Goal: Transaction & Acquisition: Download file/media

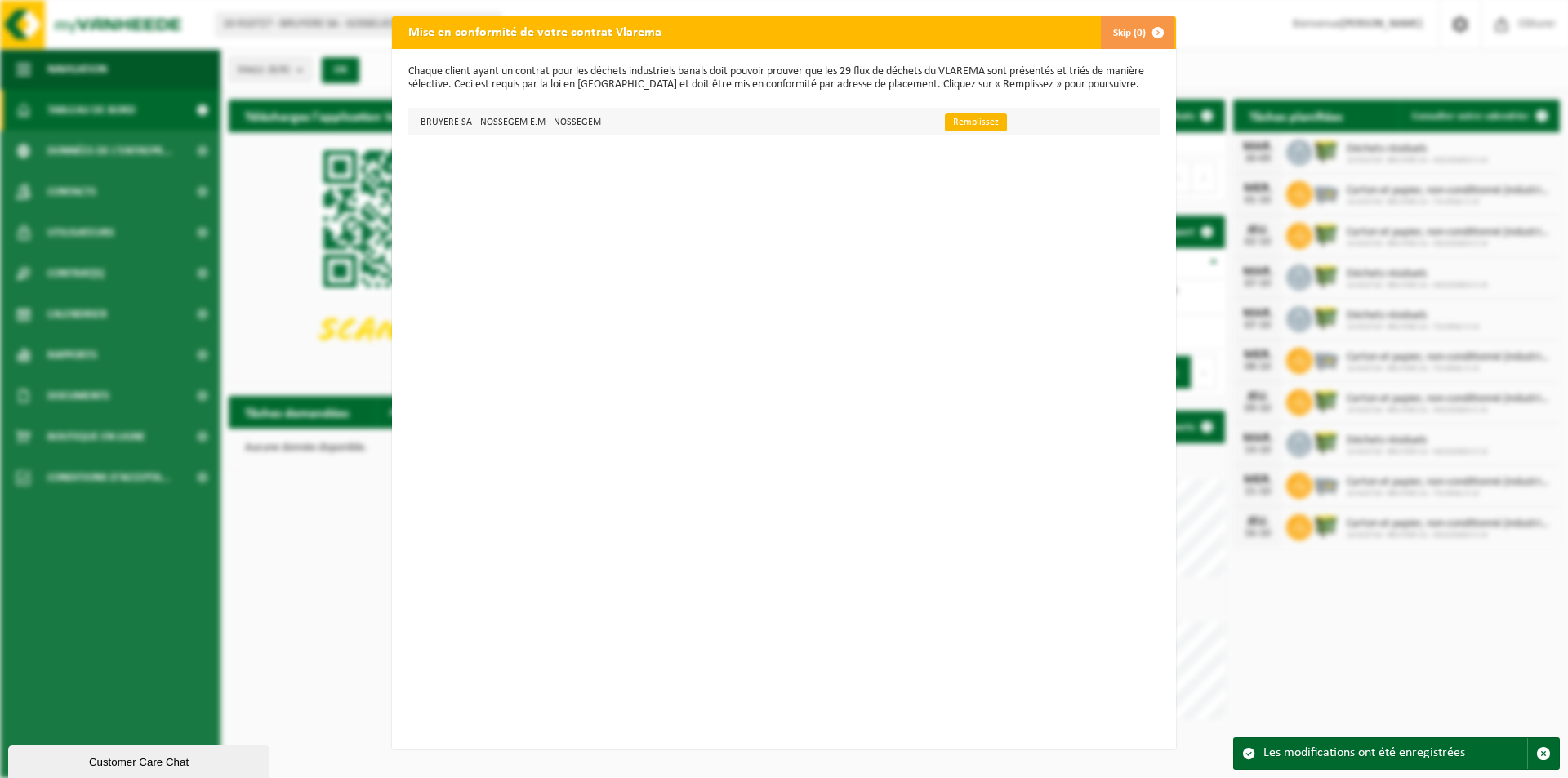
click at [951, 121] on link "Remplissez" at bounding box center [975, 123] width 62 height 18
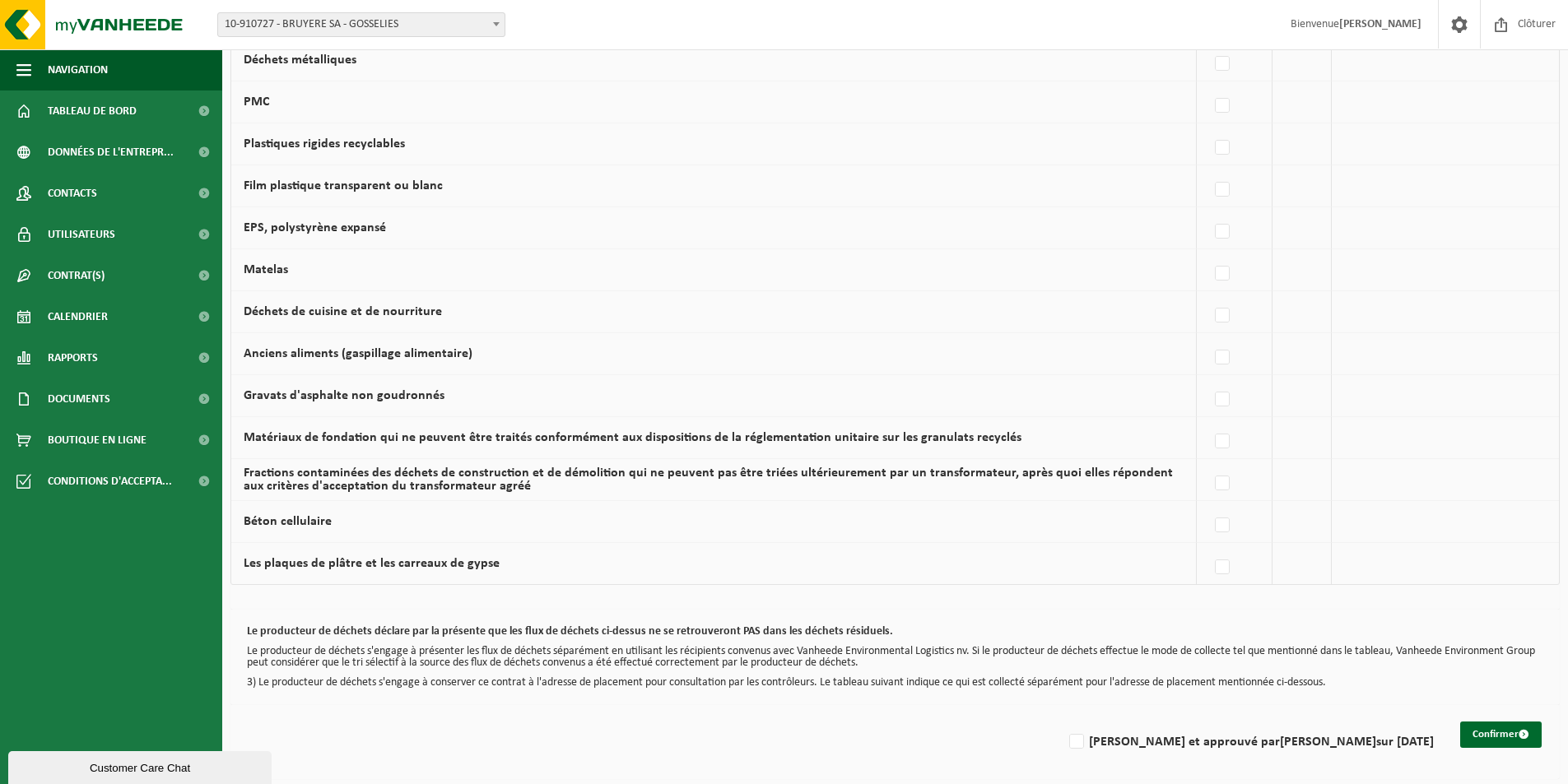
scroll to position [911, 0]
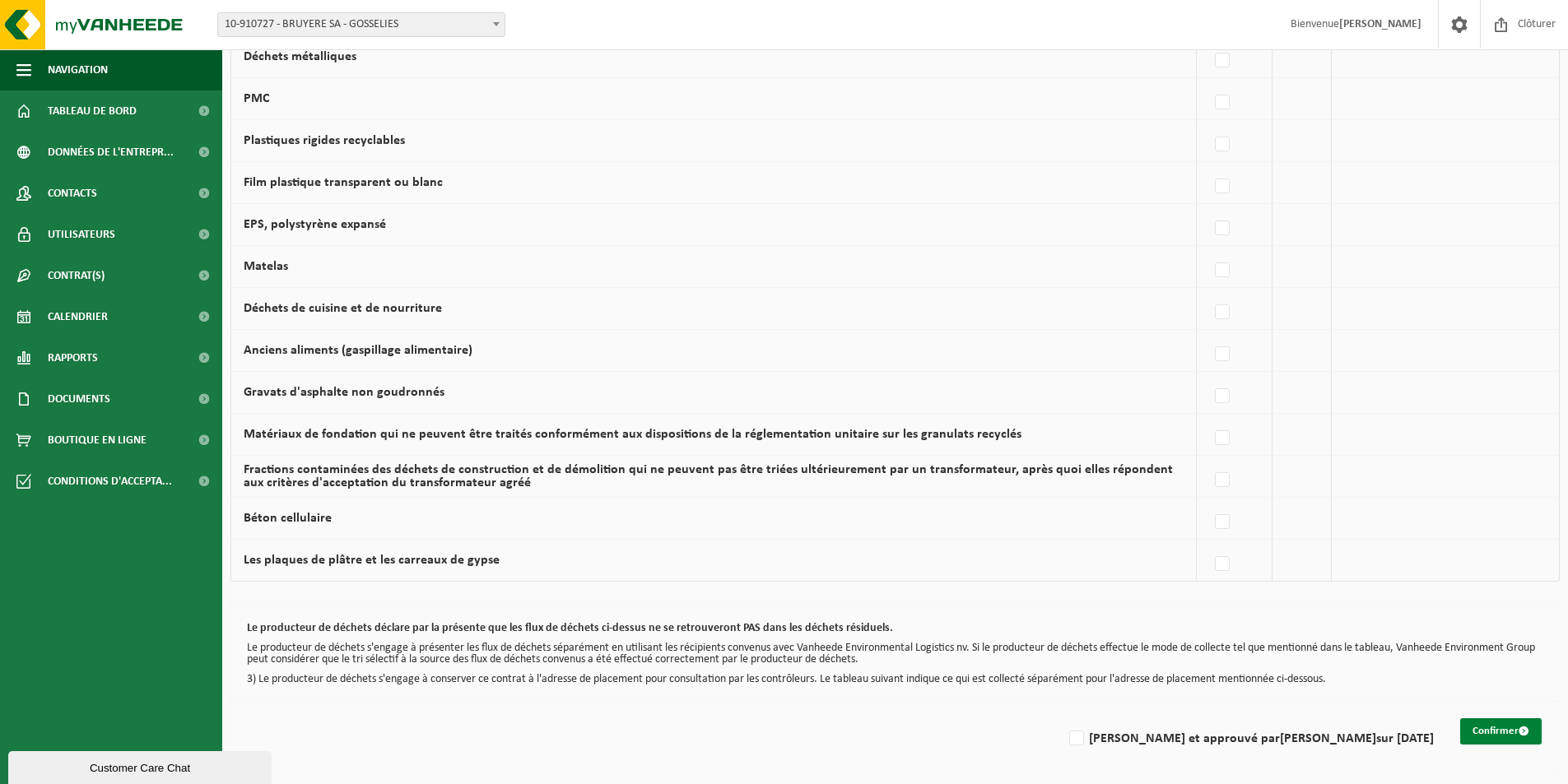
click at [1493, 729] on button "Confirmer" at bounding box center [1500, 731] width 81 height 26
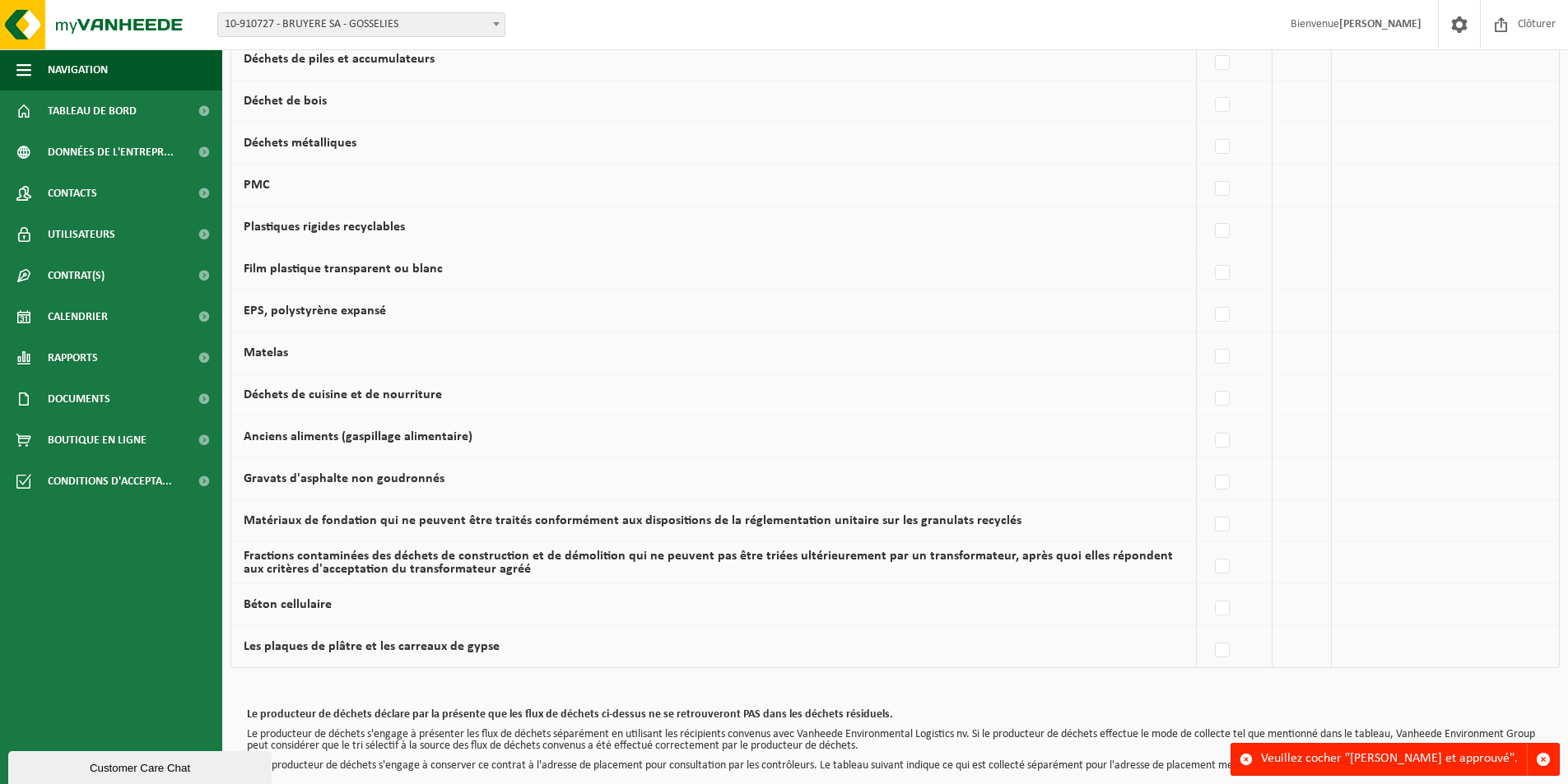
scroll to position [911, 0]
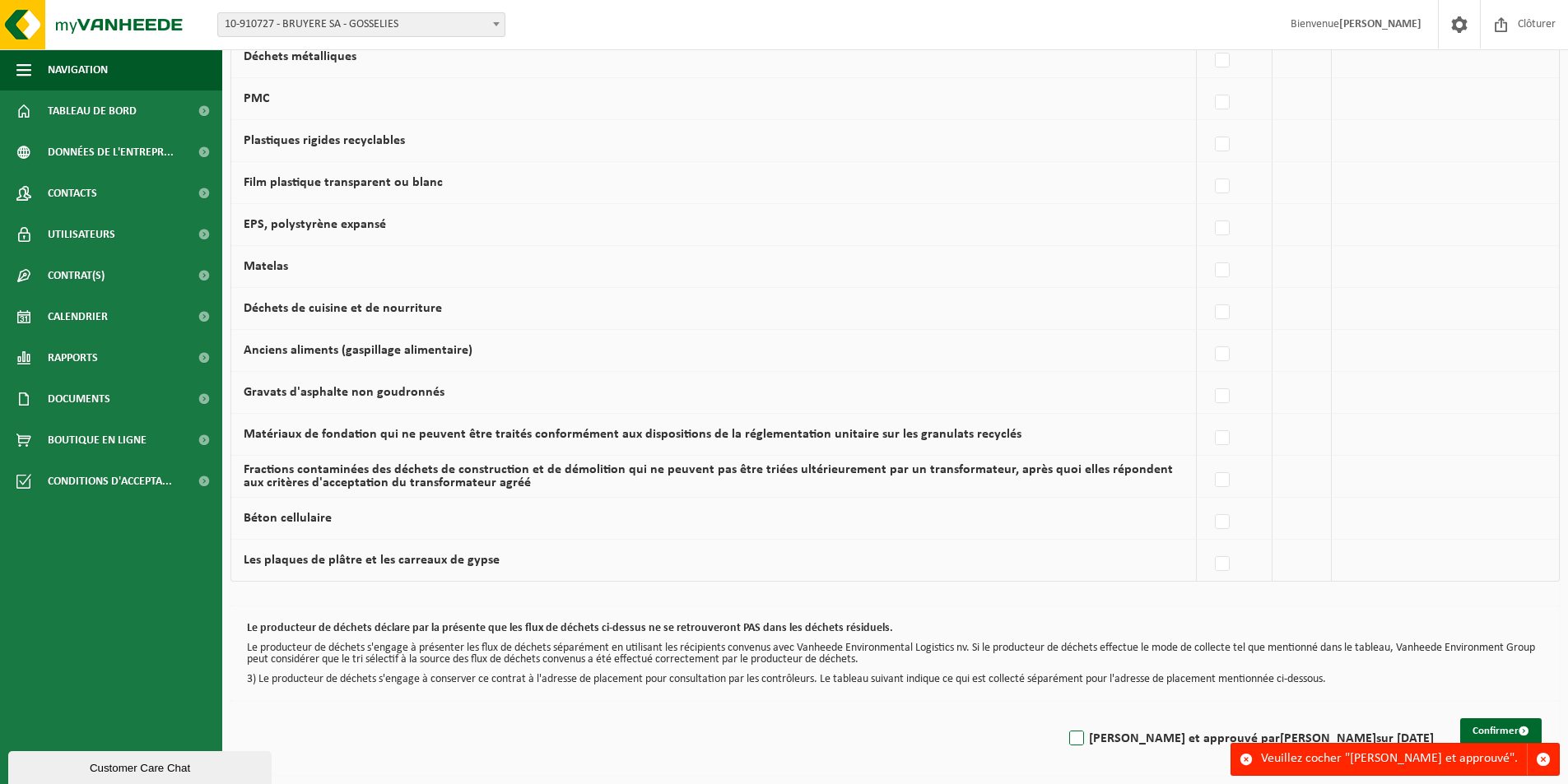
drag, startPoint x: 1148, startPoint y: 736, endPoint x: 1157, endPoint y: 736, distance: 9.0
click at [1149, 736] on label "Lu et approuvé par VALERIE LEGOUT sur 30/09/25" at bounding box center [1250, 738] width 368 height 24
click at [1063, 718] on input "Lu et approuvé par VALERIE LEGOUT sur 30/09/25" at bounding box center [1062, 717] width 1 height 1
checkbox input "true"
click at [1501, 728] on button "Confirmer" at bounding box center [1500, 731] width 81 height 26
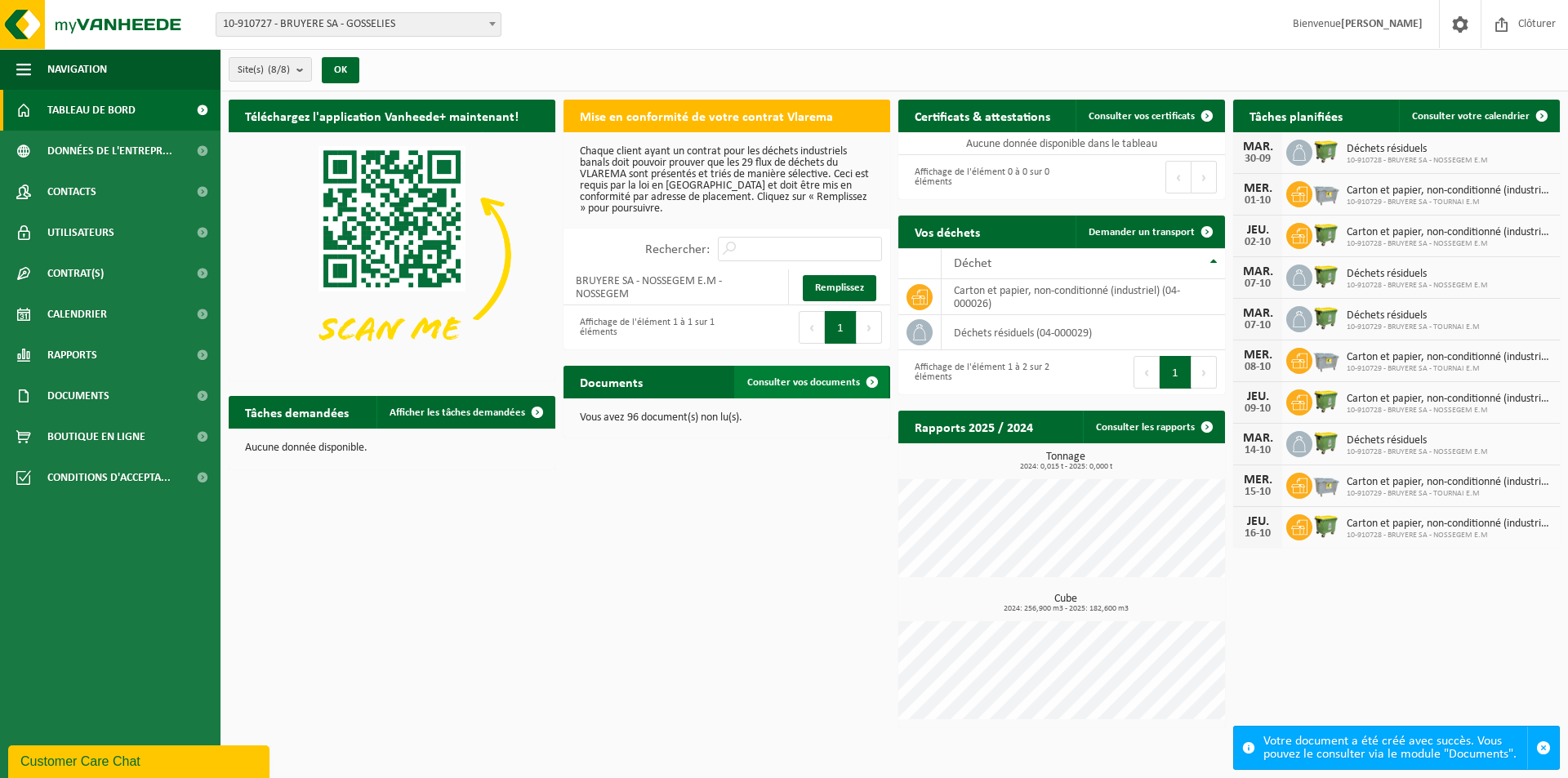
click at [821, 377] on span "Consulter vos documents" at bounding box center [804, 383] width 113 height 11
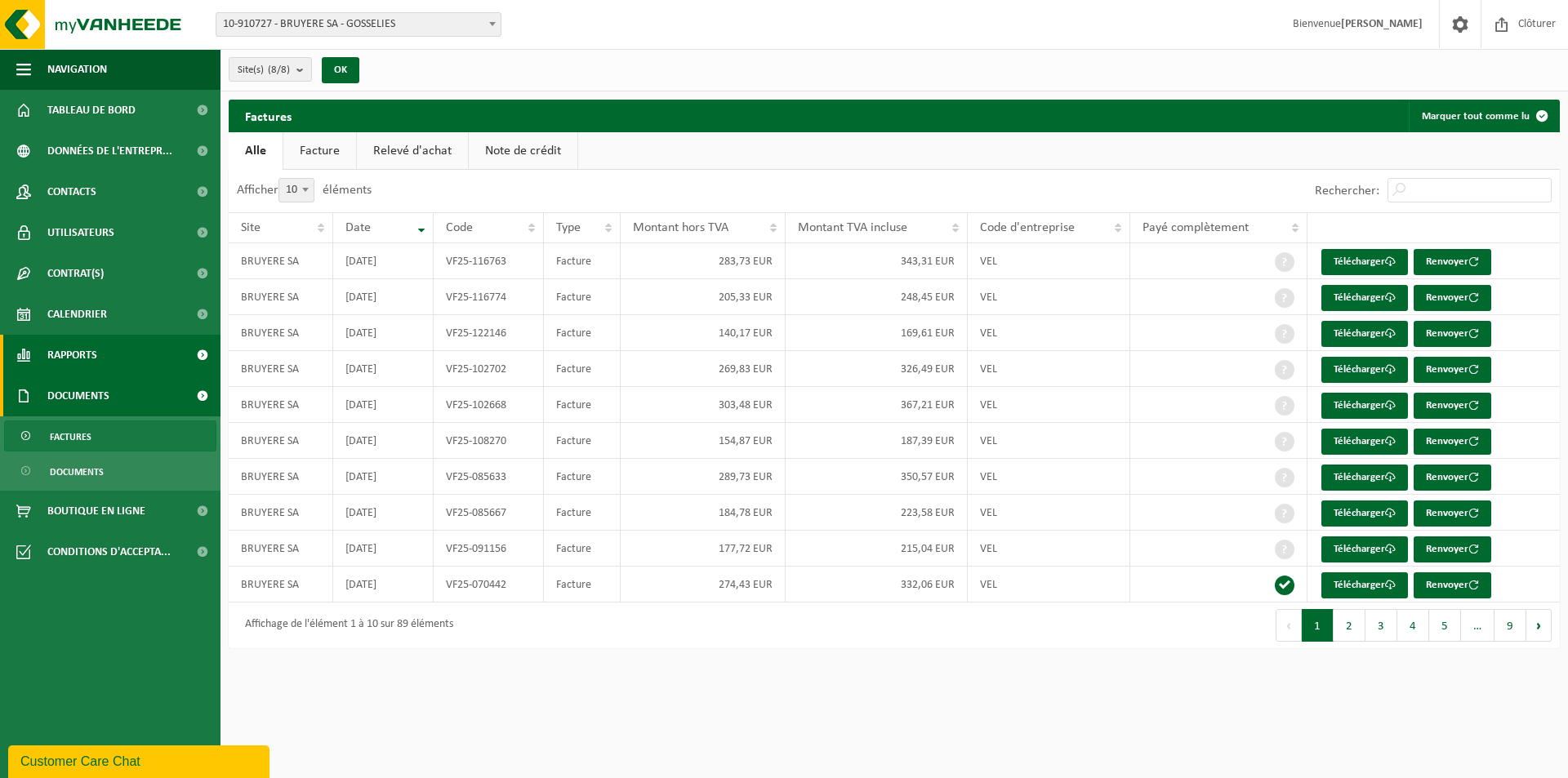
click at [61, 363] on span "Rapports" at bounding box center [72, 355] width 50 height 41
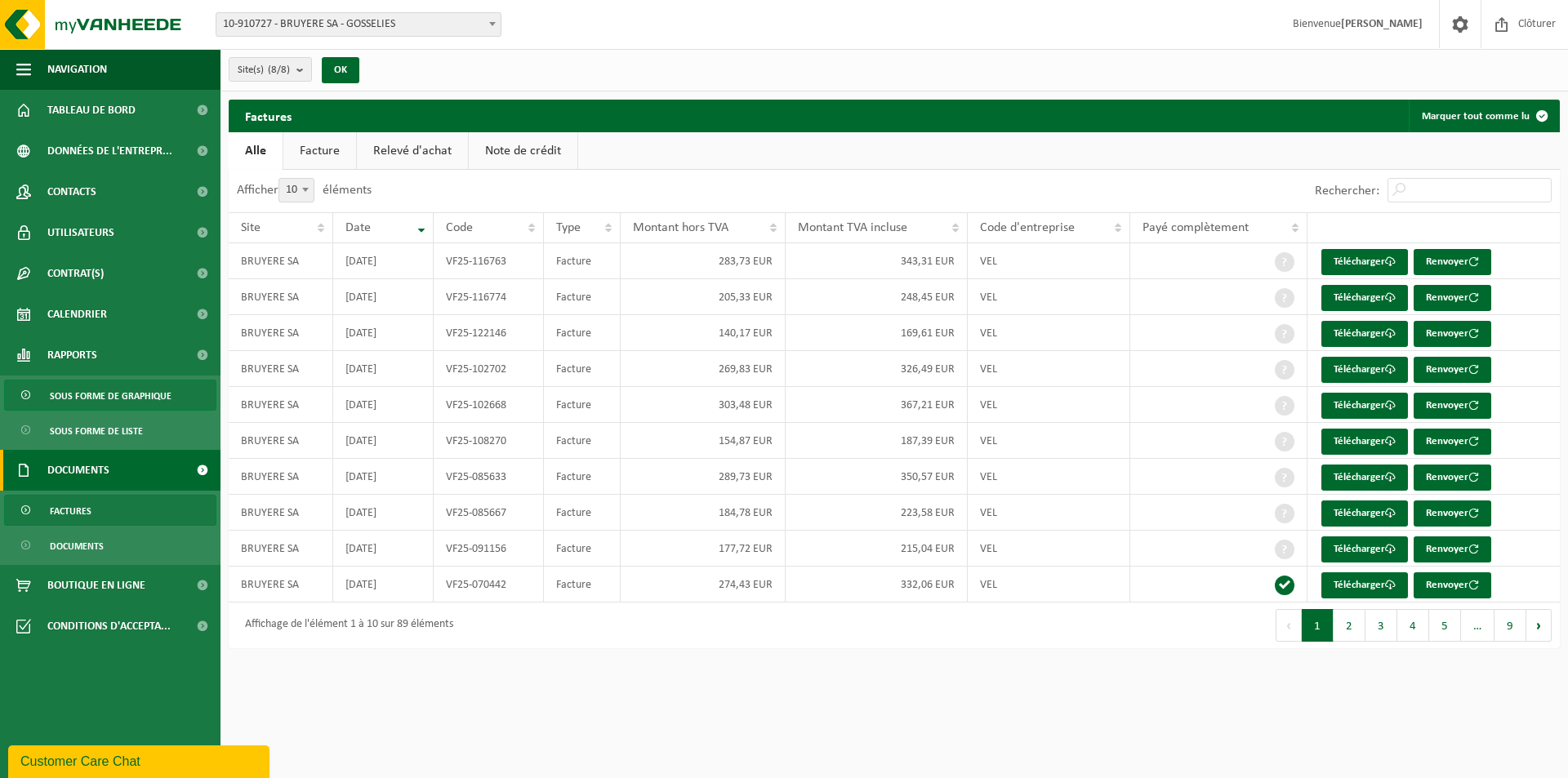
click at [86, 390] on span "Sous forme de graphique" at bounding box center [111, 396] width 122 height 31
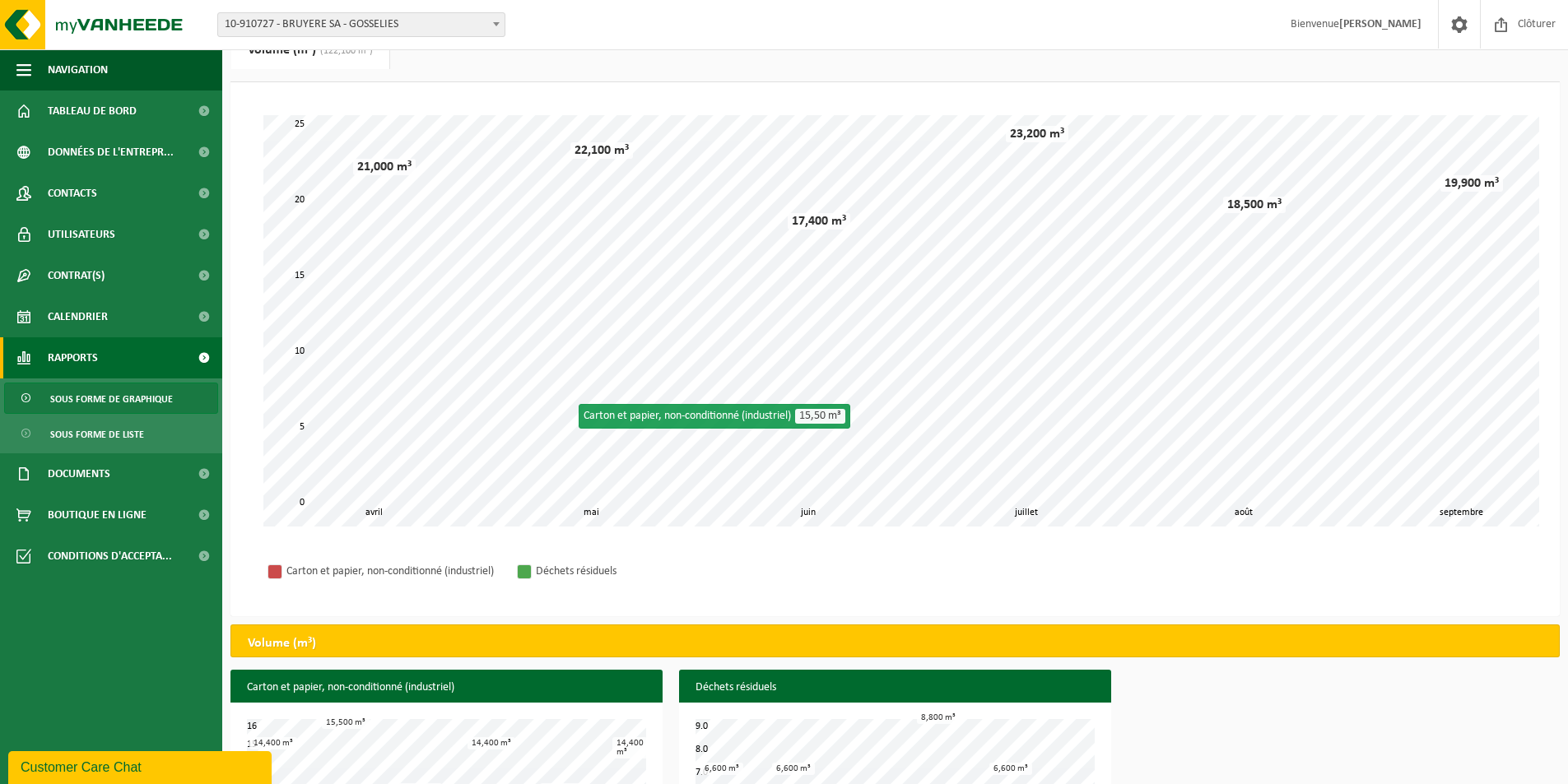
scroll to position [151, 0]
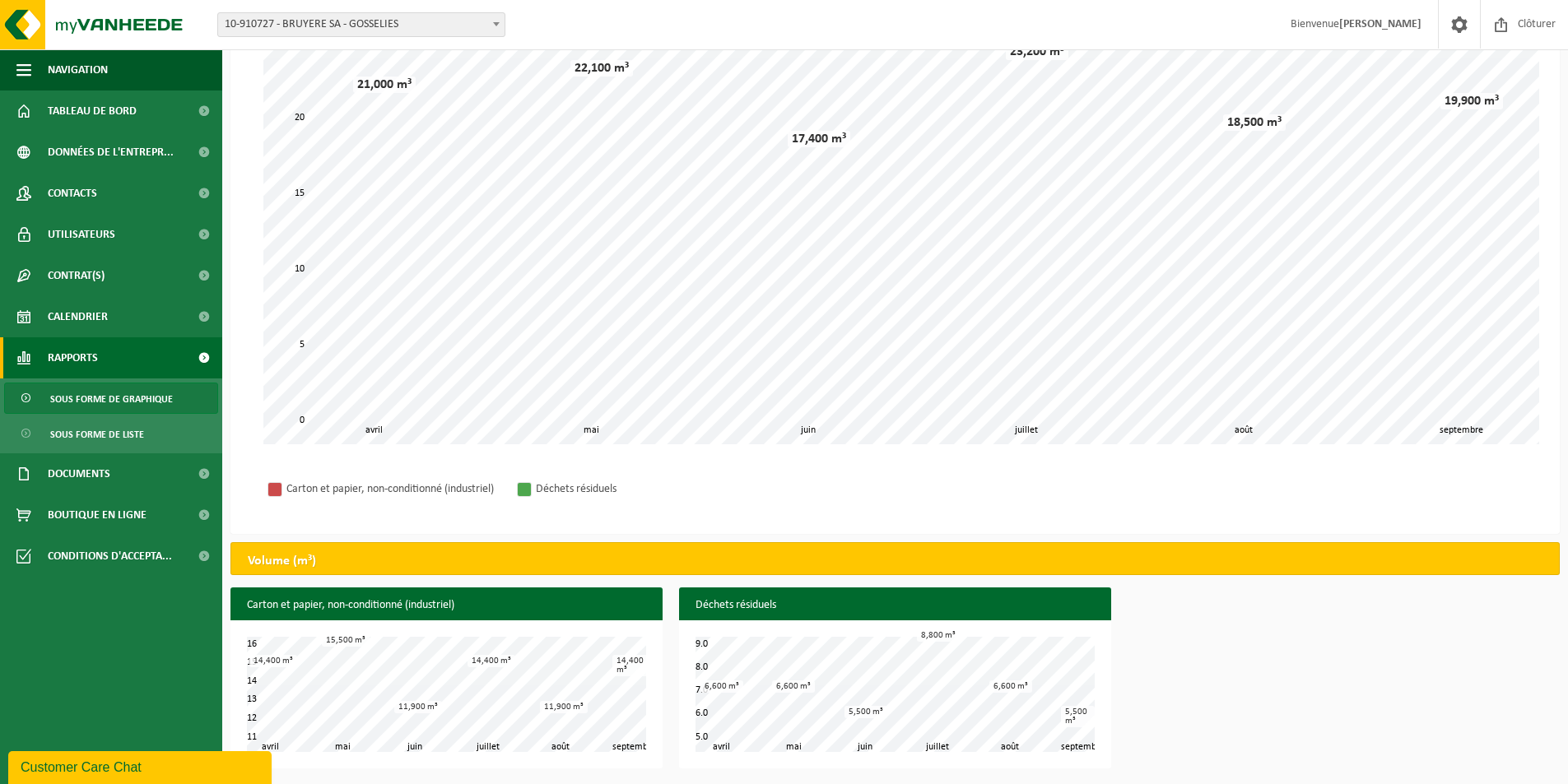
click at [479, 23] on span "10-910727 - BRUYERE SA - GOSSELIES" at bounding box center [361, 25] width 287 height 23
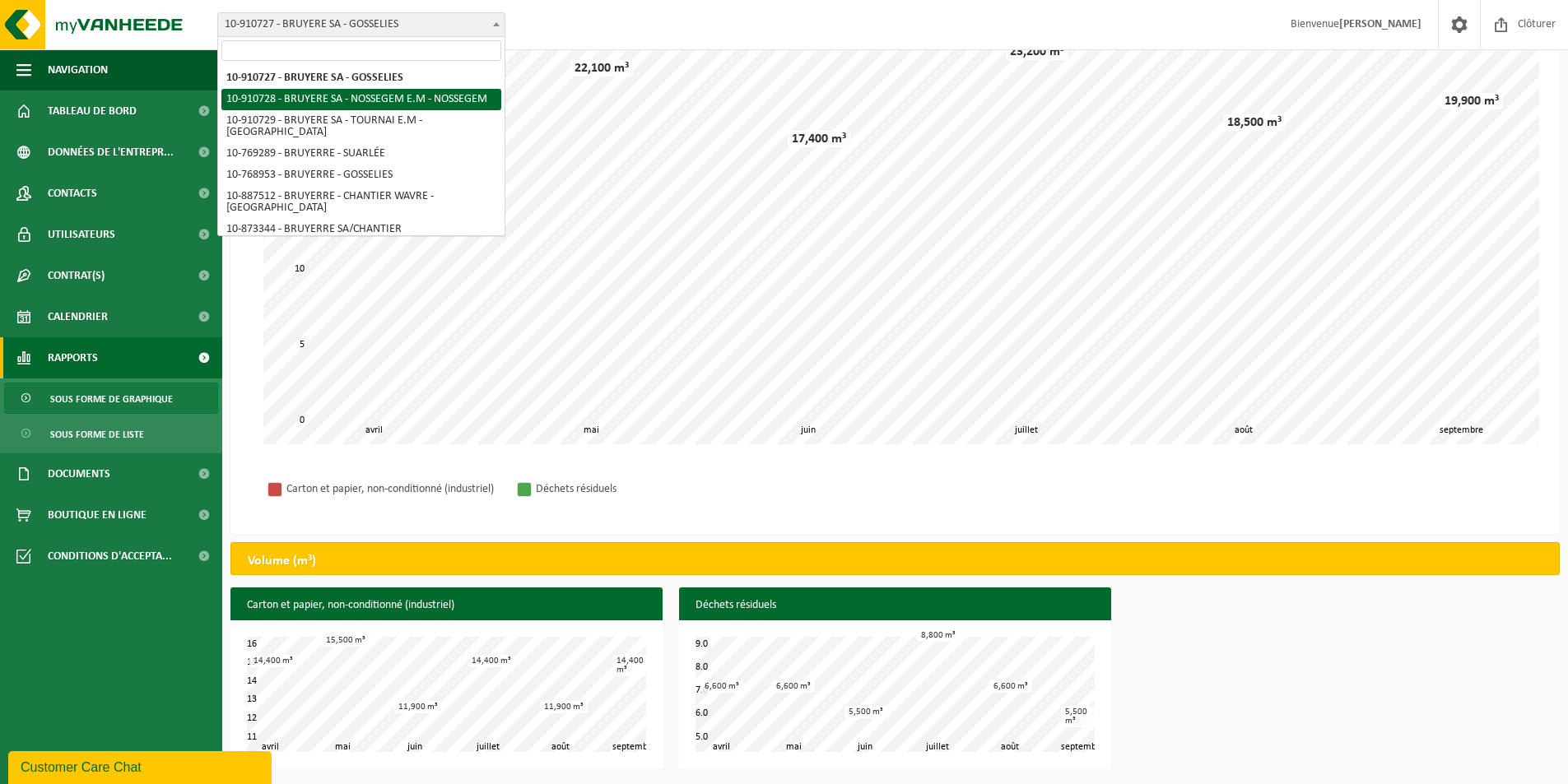
select select "124725"
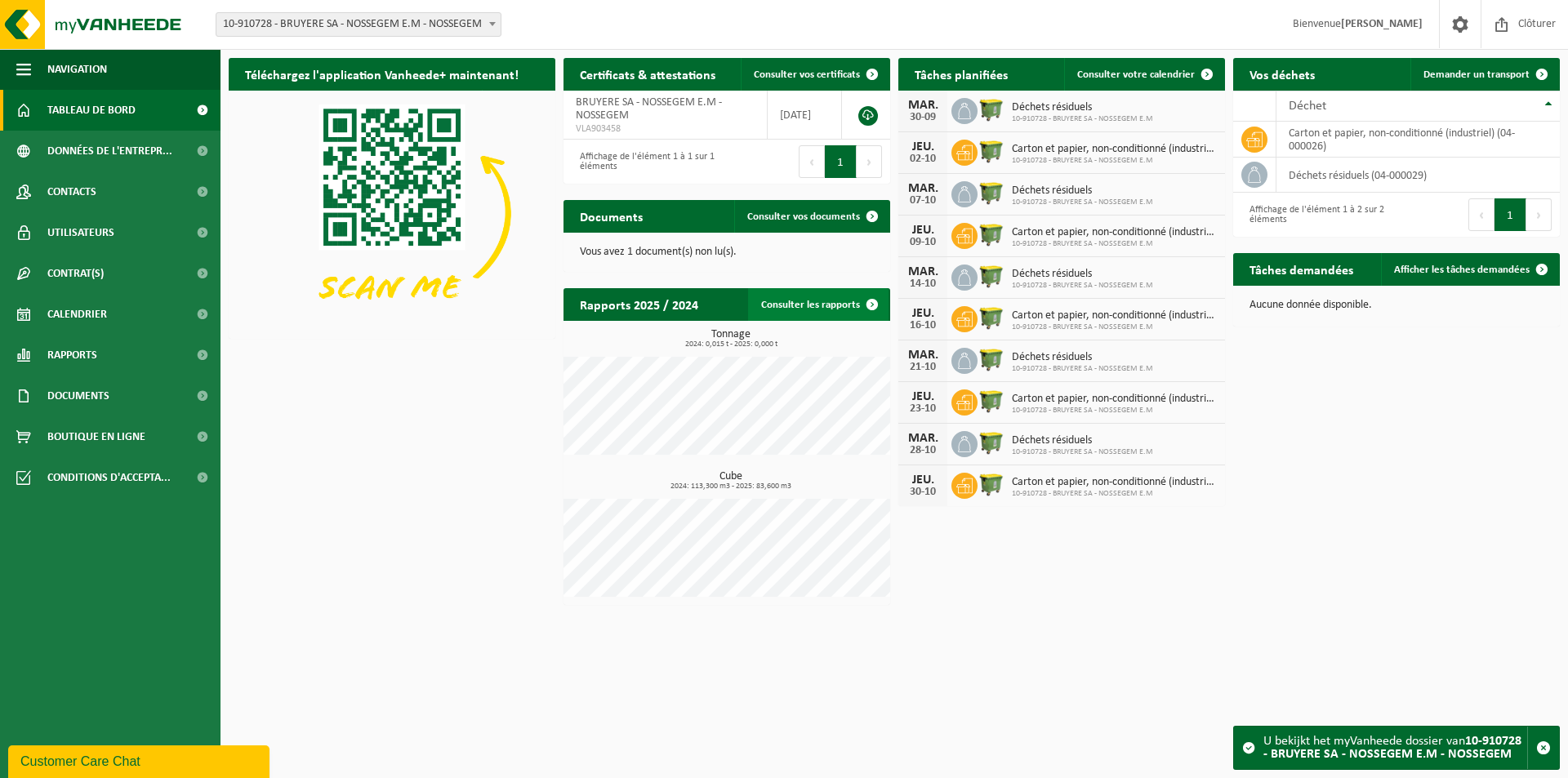
click at [835, 306] on link "Consulter les rapports" at bounding box center [818, 304] width 140 height 33
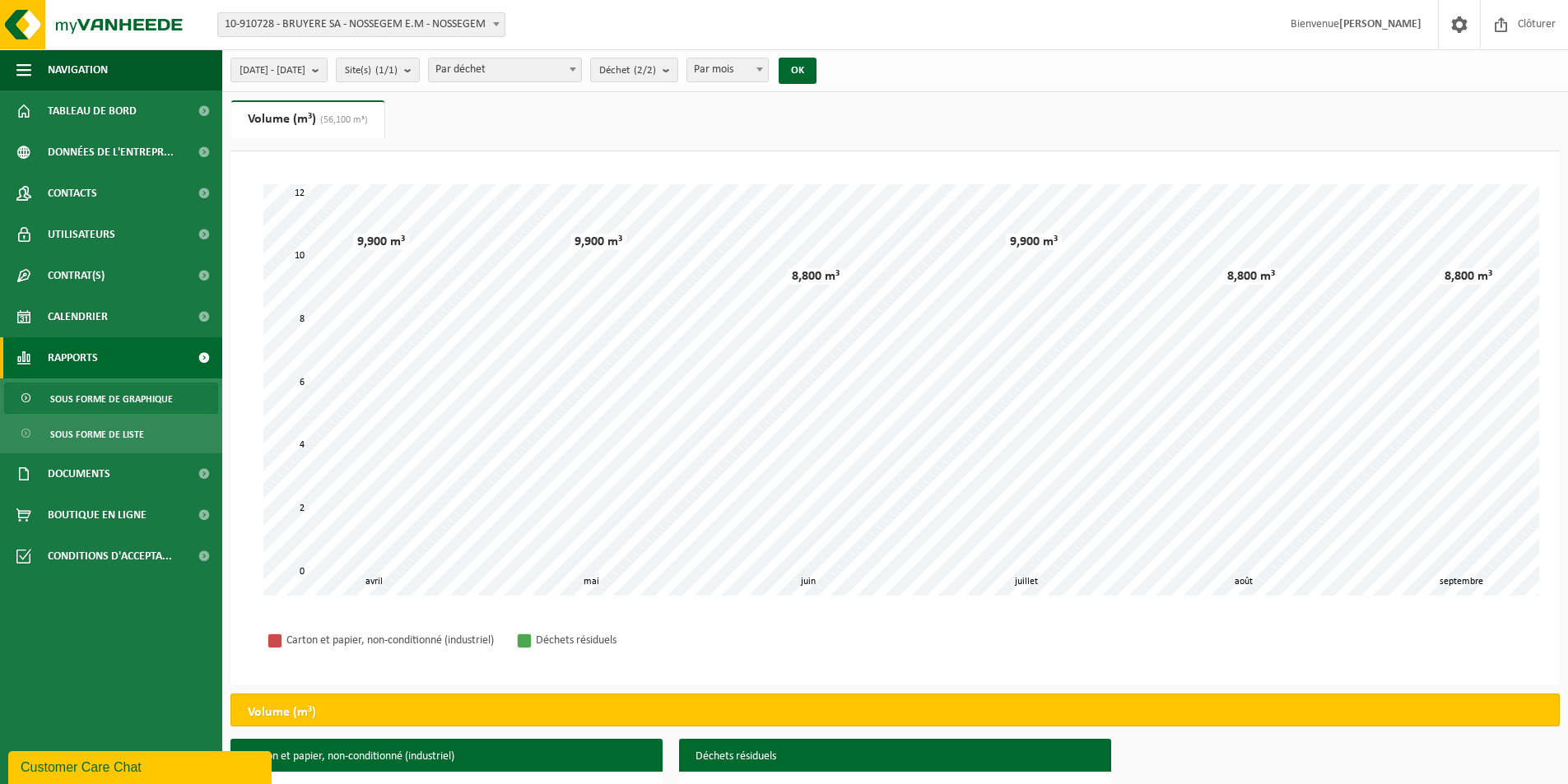
click at [293, 118] on link "Volume (m³) (56,100 m³)" at bounding box center [308, 119] width 153 height 38
click at [678, 68] on b "submit" at bounding box center [670, 70] width 14 height 23
click at [1462, 30] on span at bounding box center [1459, 24] width 24 height 49
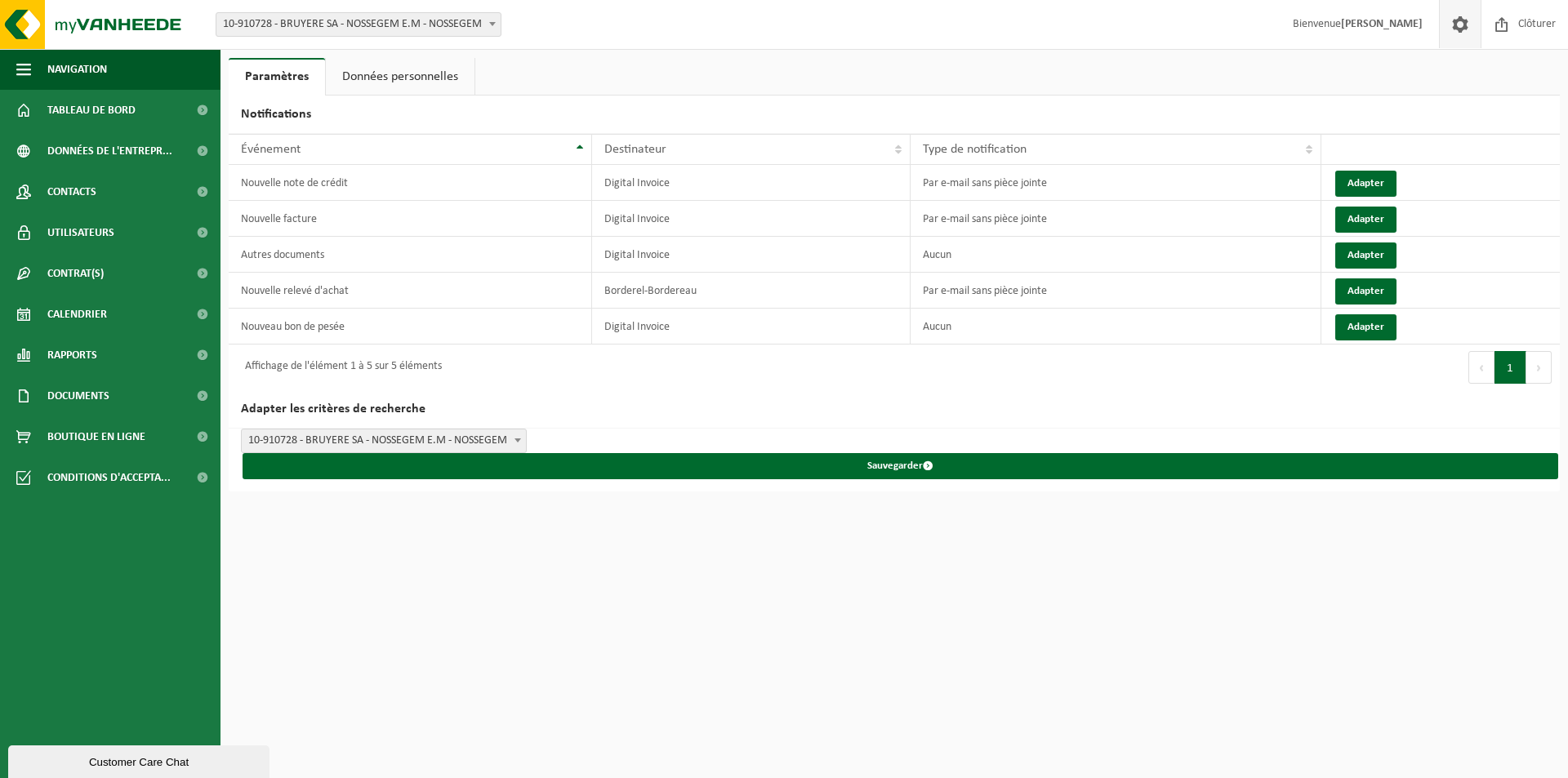
click at [618, 589] on html "Site: 10-910727 - BRUYERE SA - GOSSELIES 10-910728 - BRUYERE SA - NOSSEGEM E.M …" at bounding box center [784, 389] width 1568 height 778
click at [108, 105] on span "Tableau de bord" at bounding box center [91, 110] width 89 height 41
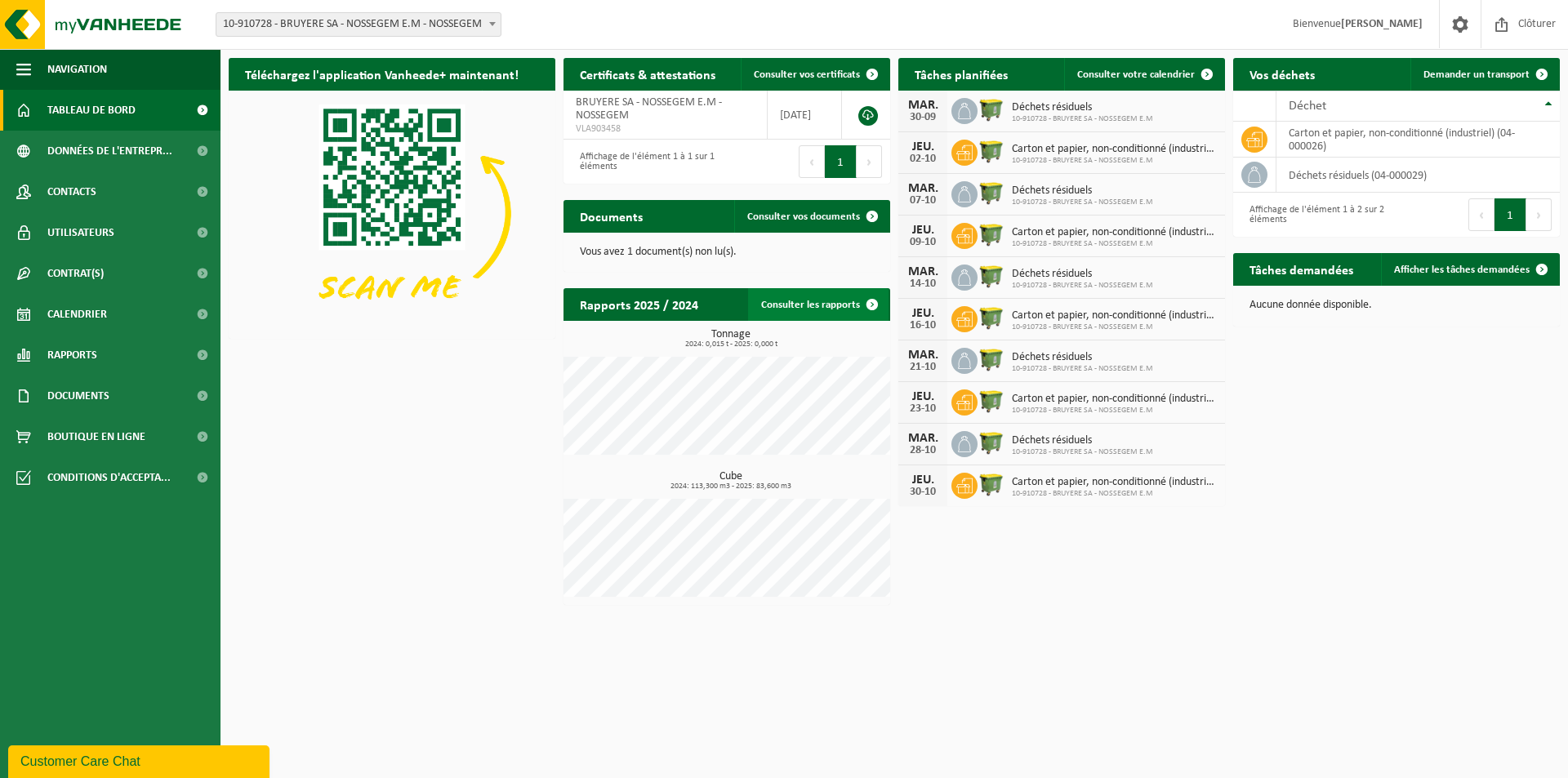
click at [844, 305] on link "Consulter les rapports" at bounding box center [818, 304] width 140 height 33
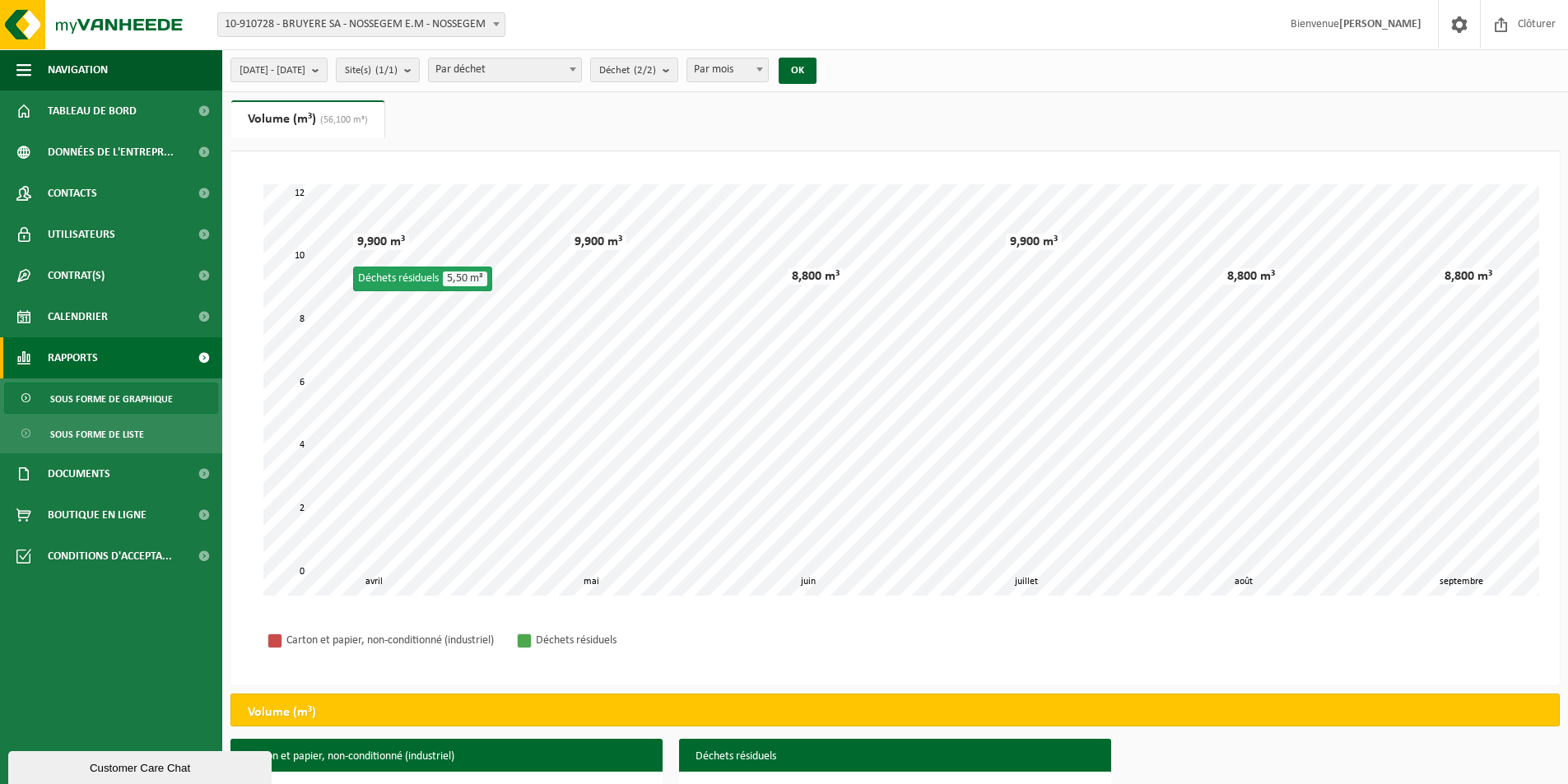
scroll to position [151, 0]
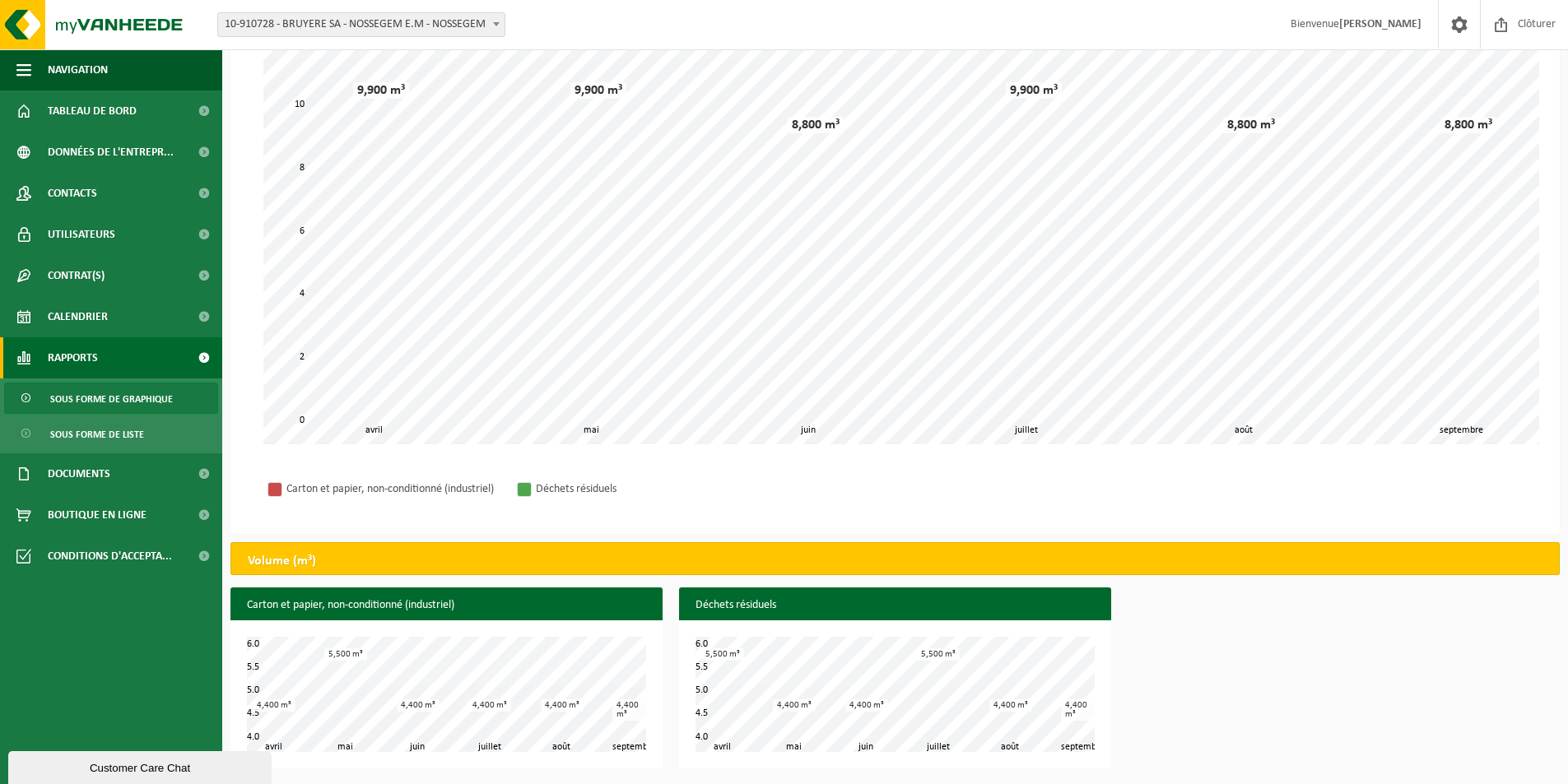
click at [307, 562] on h2 "Volume (m³)" at bounding box center [282, 561] width 101 height 36
click at [116, 431] on span "Sous forme de liste" at bounding box center [97, 434] width 94 height 32
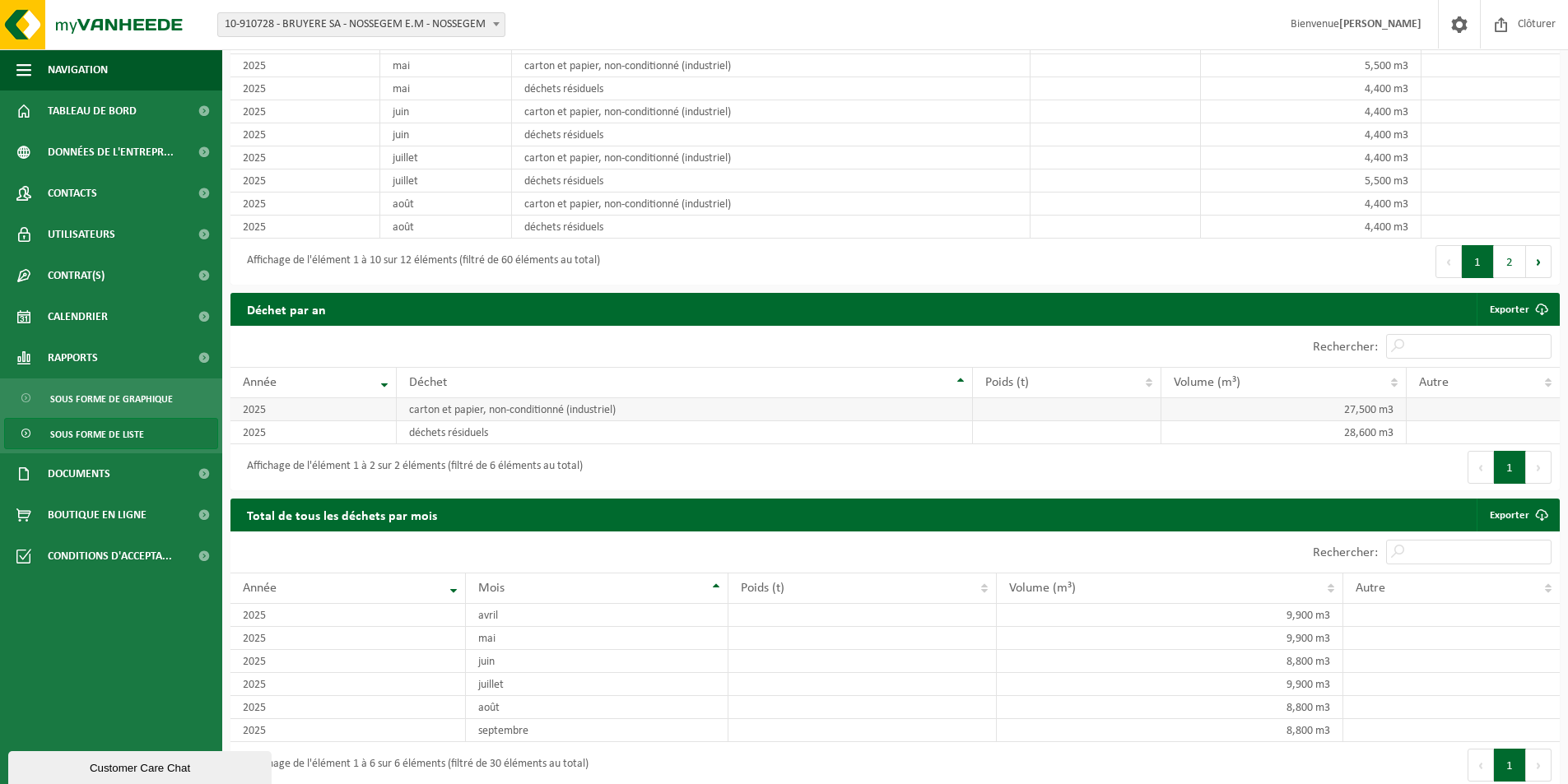
scroll to position [1423, 0]
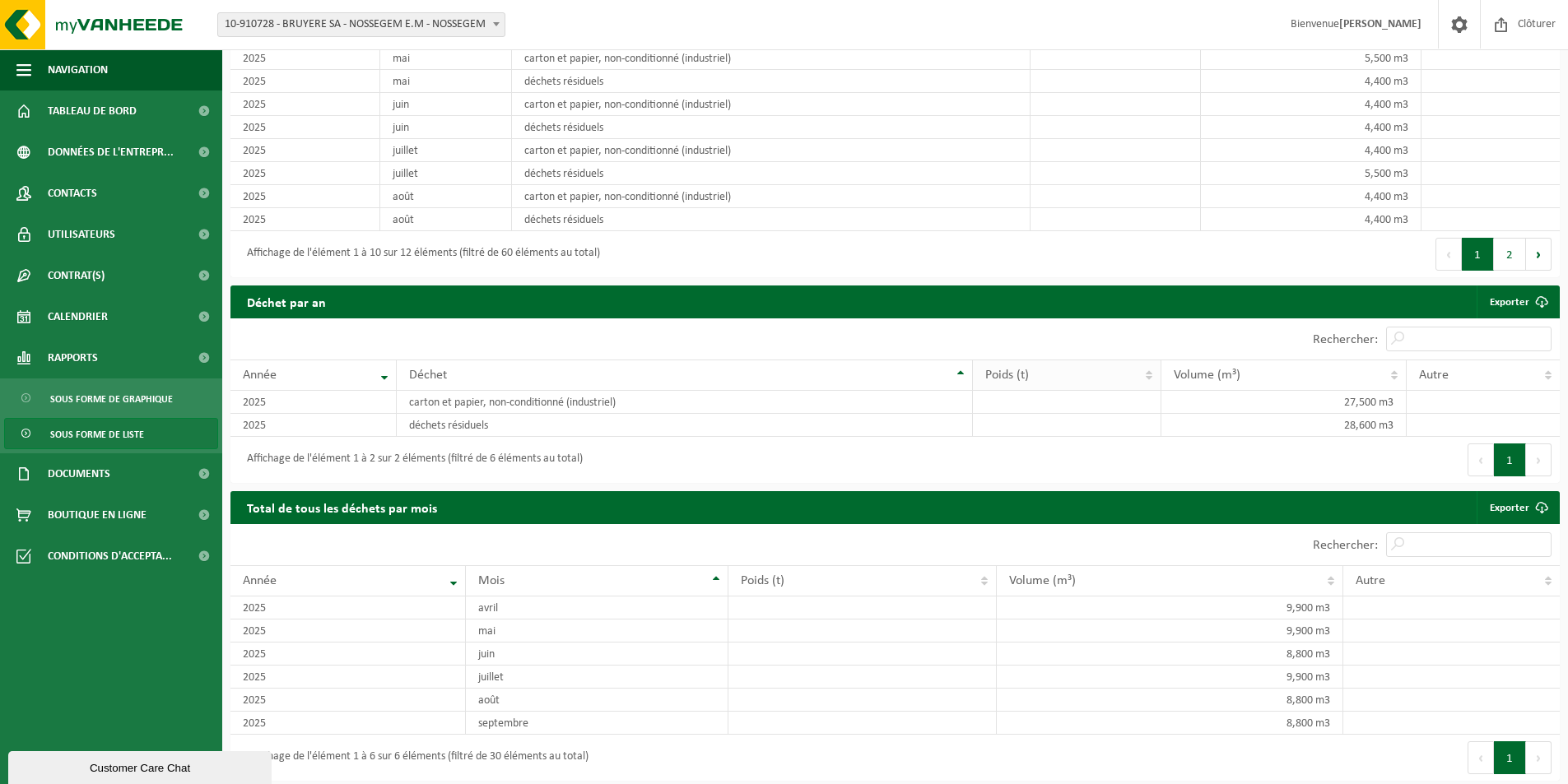
click at [993, 369] on span "Poids (t)" at bounding box center [1007, 375] width 43 height 14
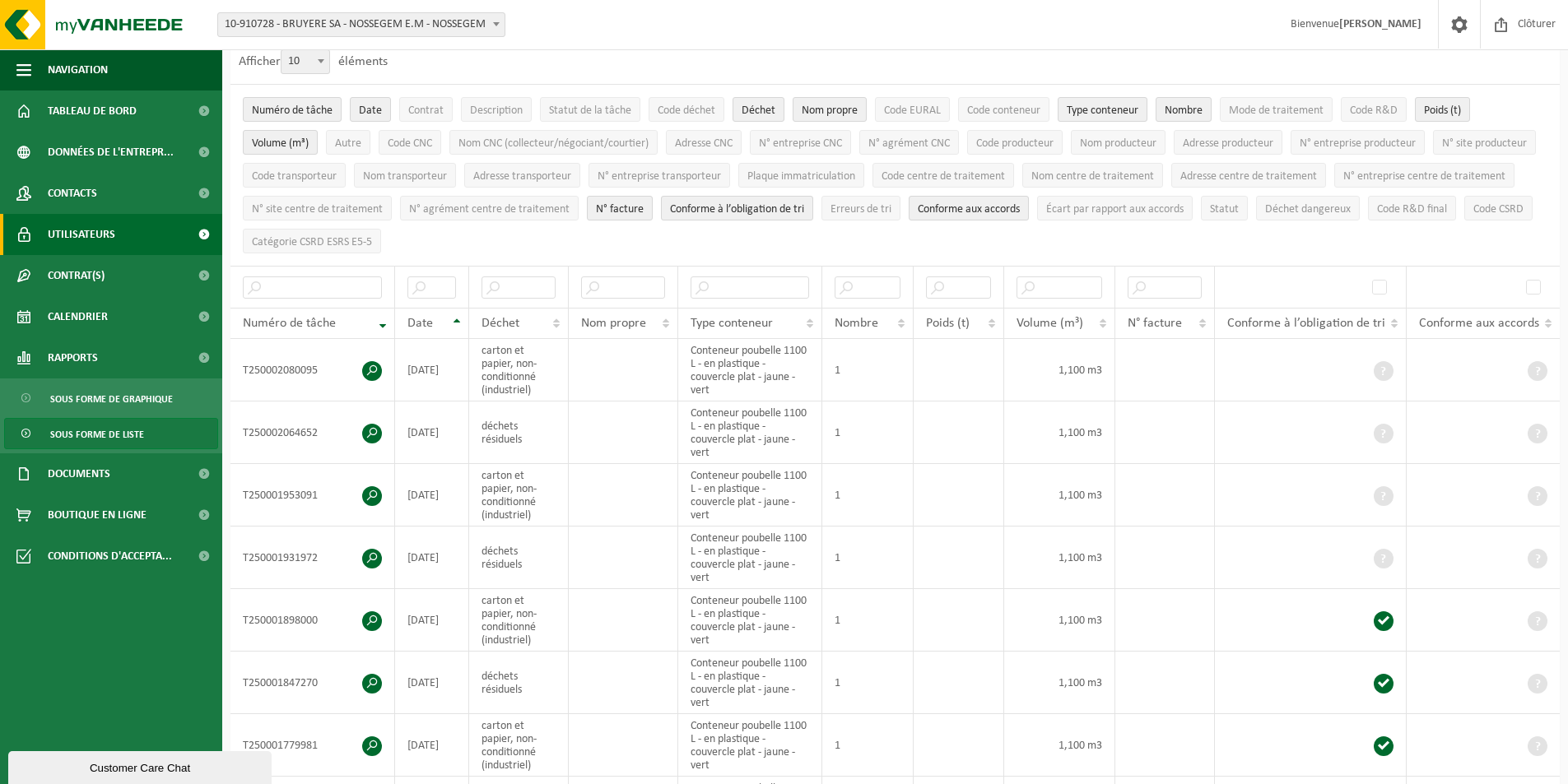
scroll to position [0, 0]
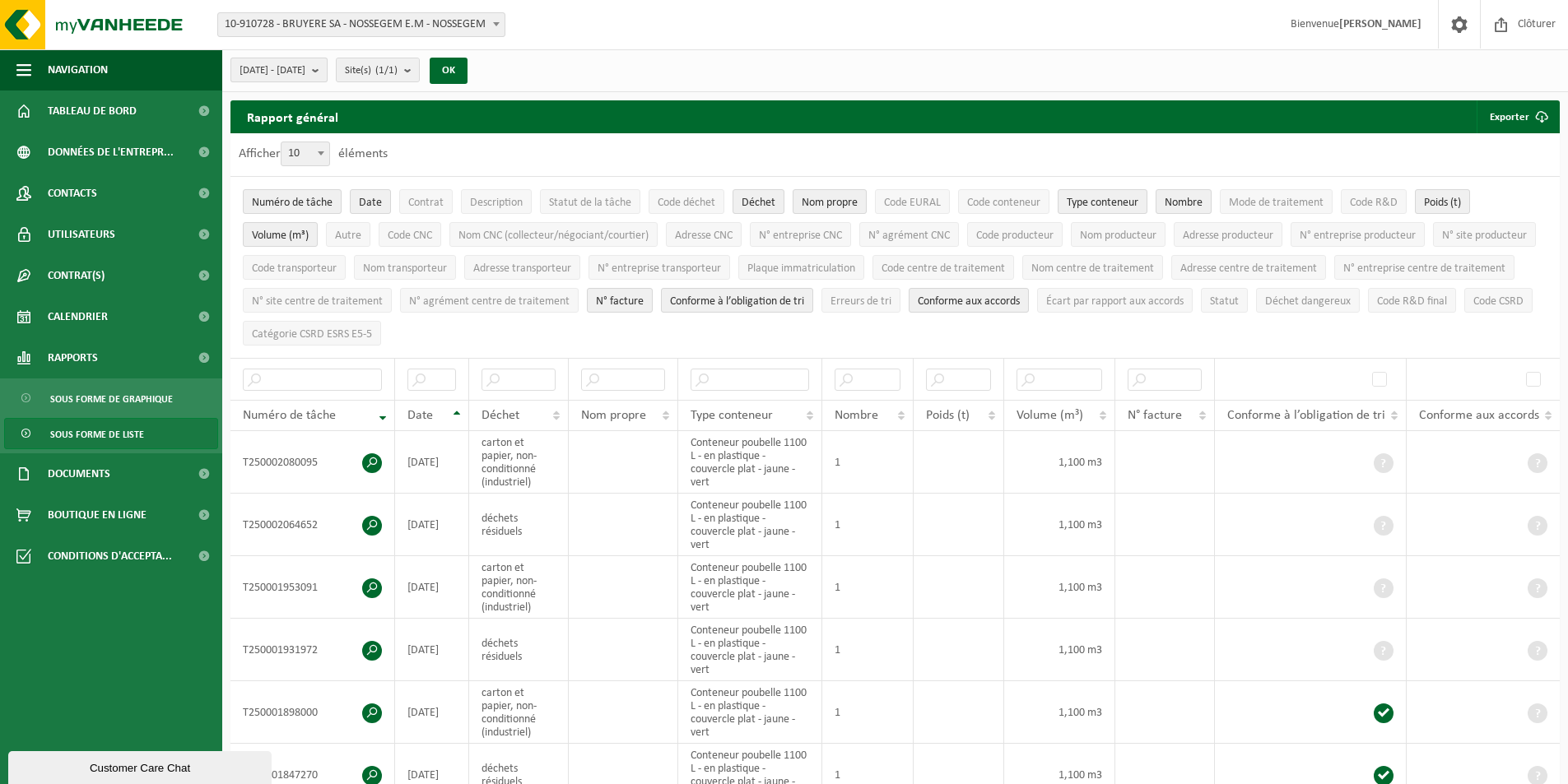
click at [305, 72] on span "2025-04-01 - 2025-09-30" at bounding box center [272, 70] width 66 height 24
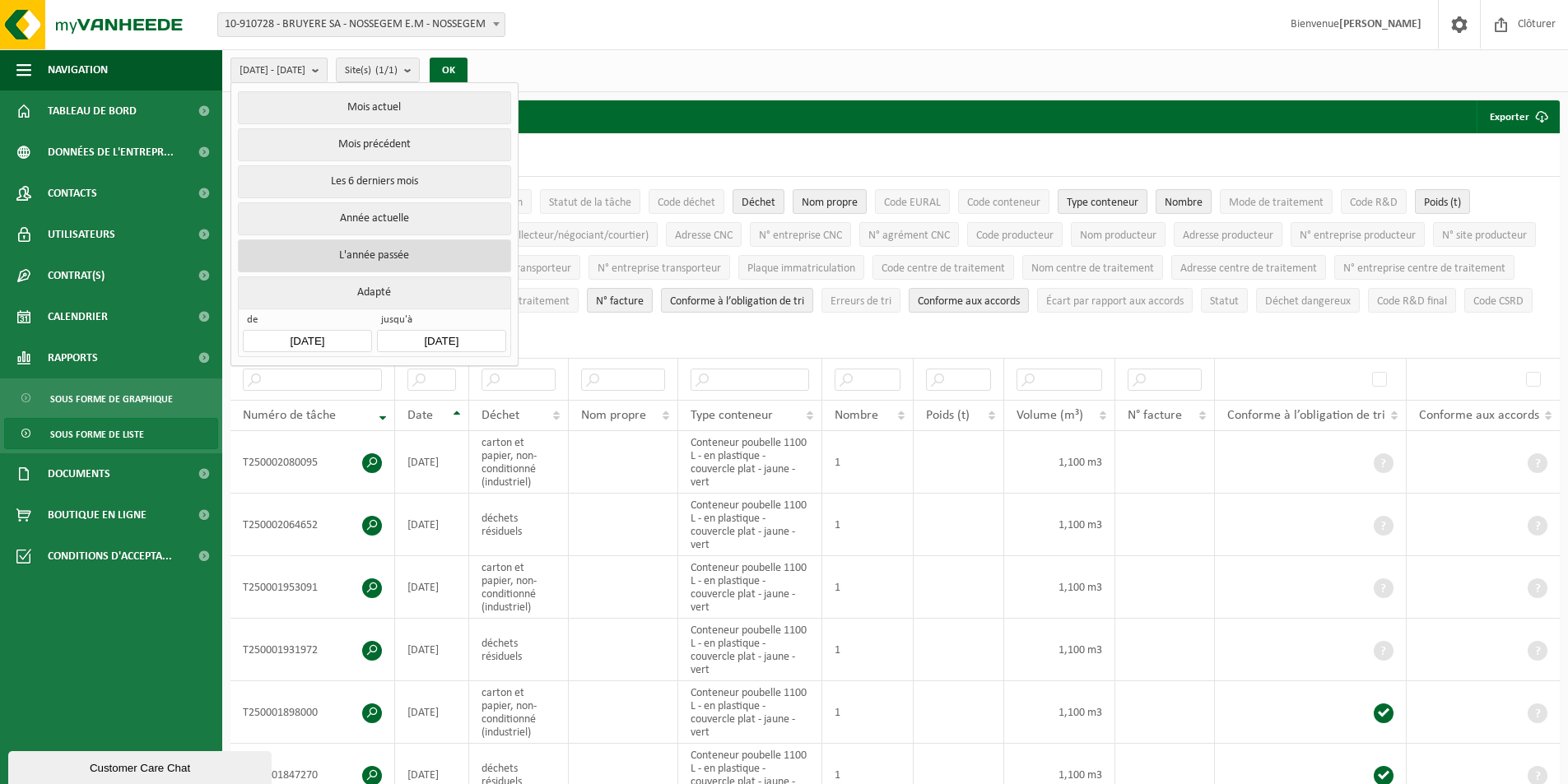
click at [344, 242] on button "L'année passée" at bounding box center [374, 256] width 272 height 33
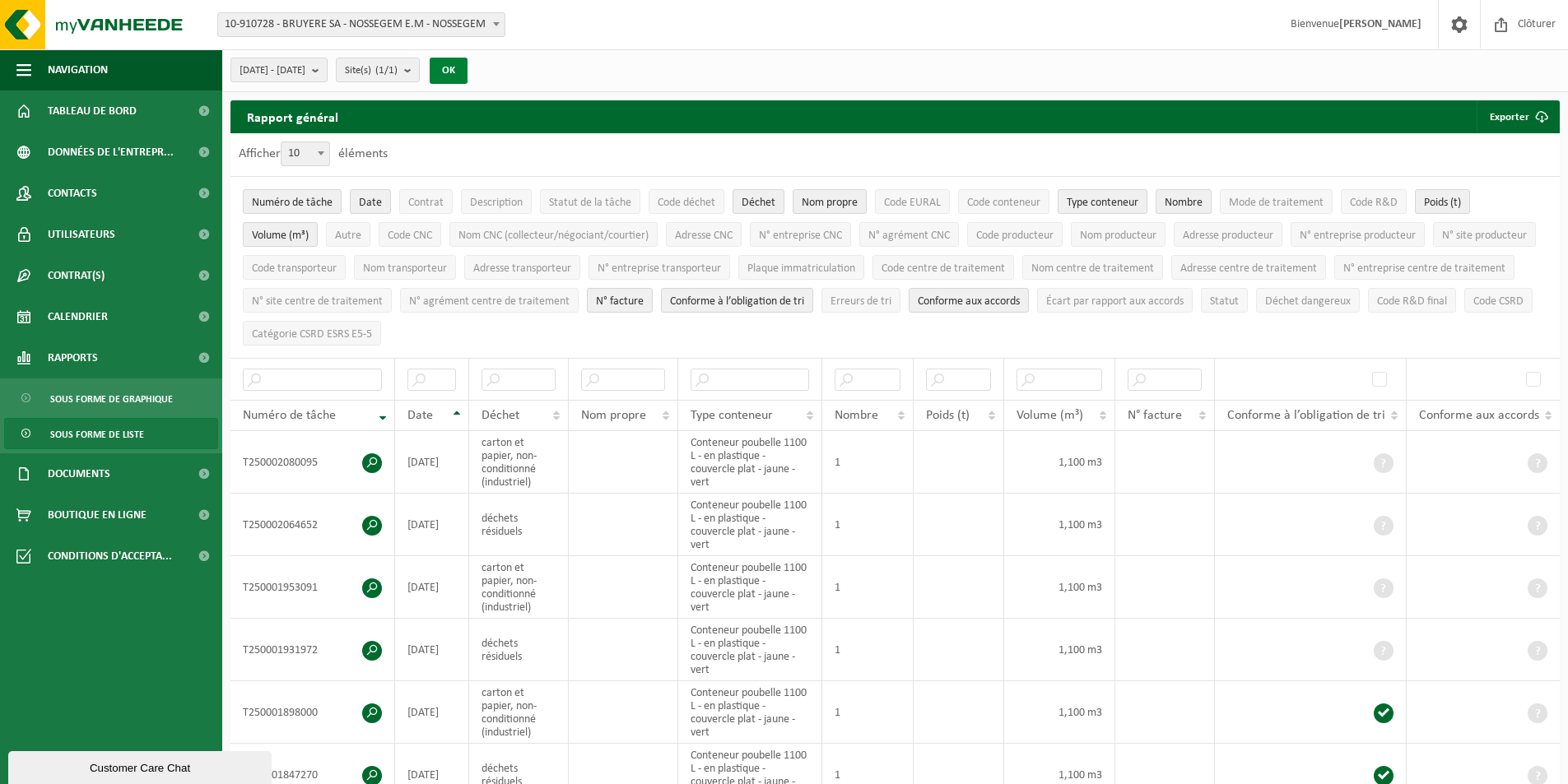
click at [468, 65] on button "OK" at bounding box center [449, 70] width 38 height 26
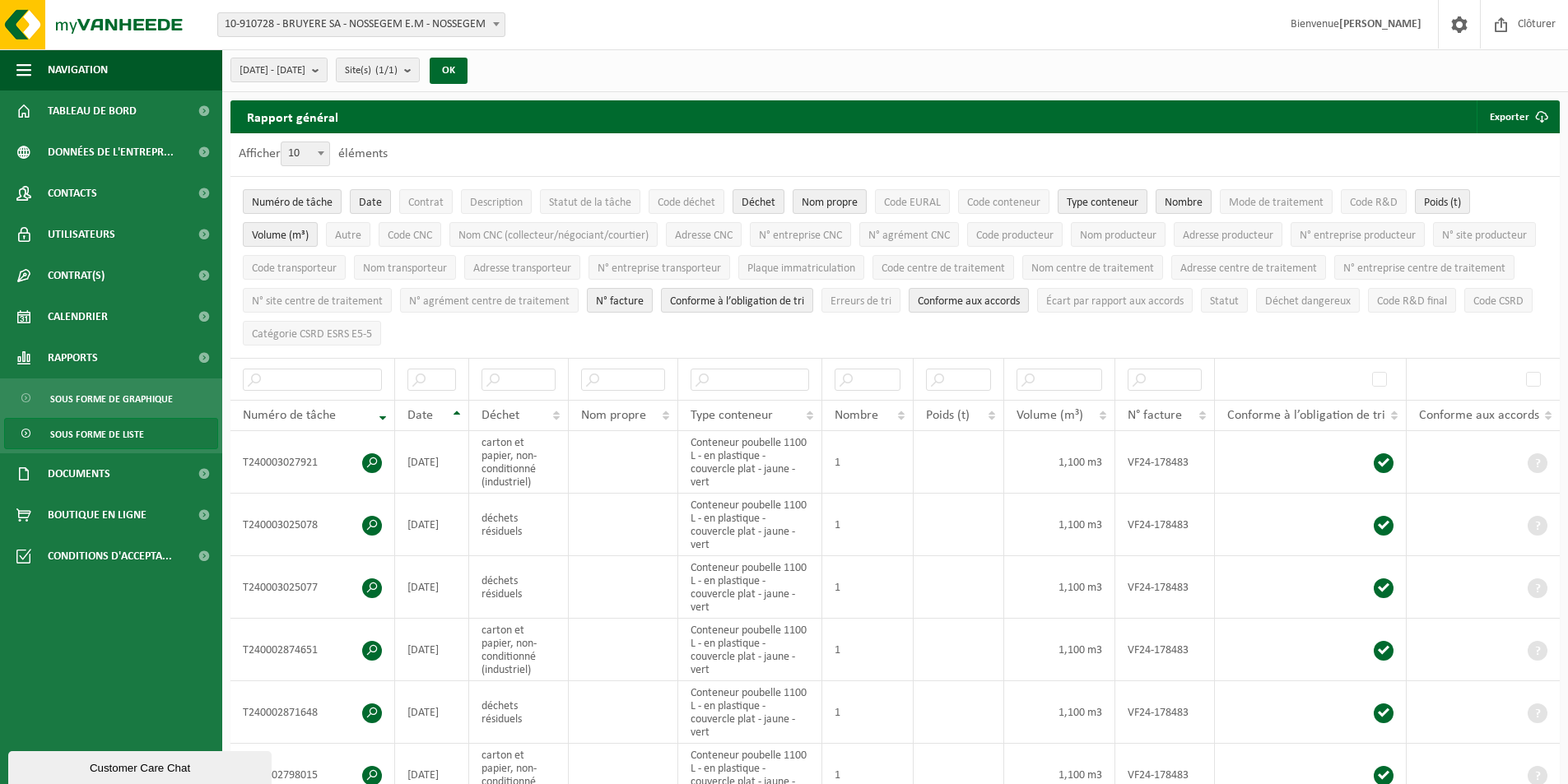
click at [323, 151] on span at bounding box center [321, 153] width 16 height 22
click at [323, 142] on select "10 25 50 100" at bounding box center [309, 141] width 50 height 1
click at [315, 152] on span at bounding box center [321, 153] width 16 height 22
click at [315, 142] on select "10 25 50 100" at bounding box center [309, 141] width 50 height 1
select select "100"
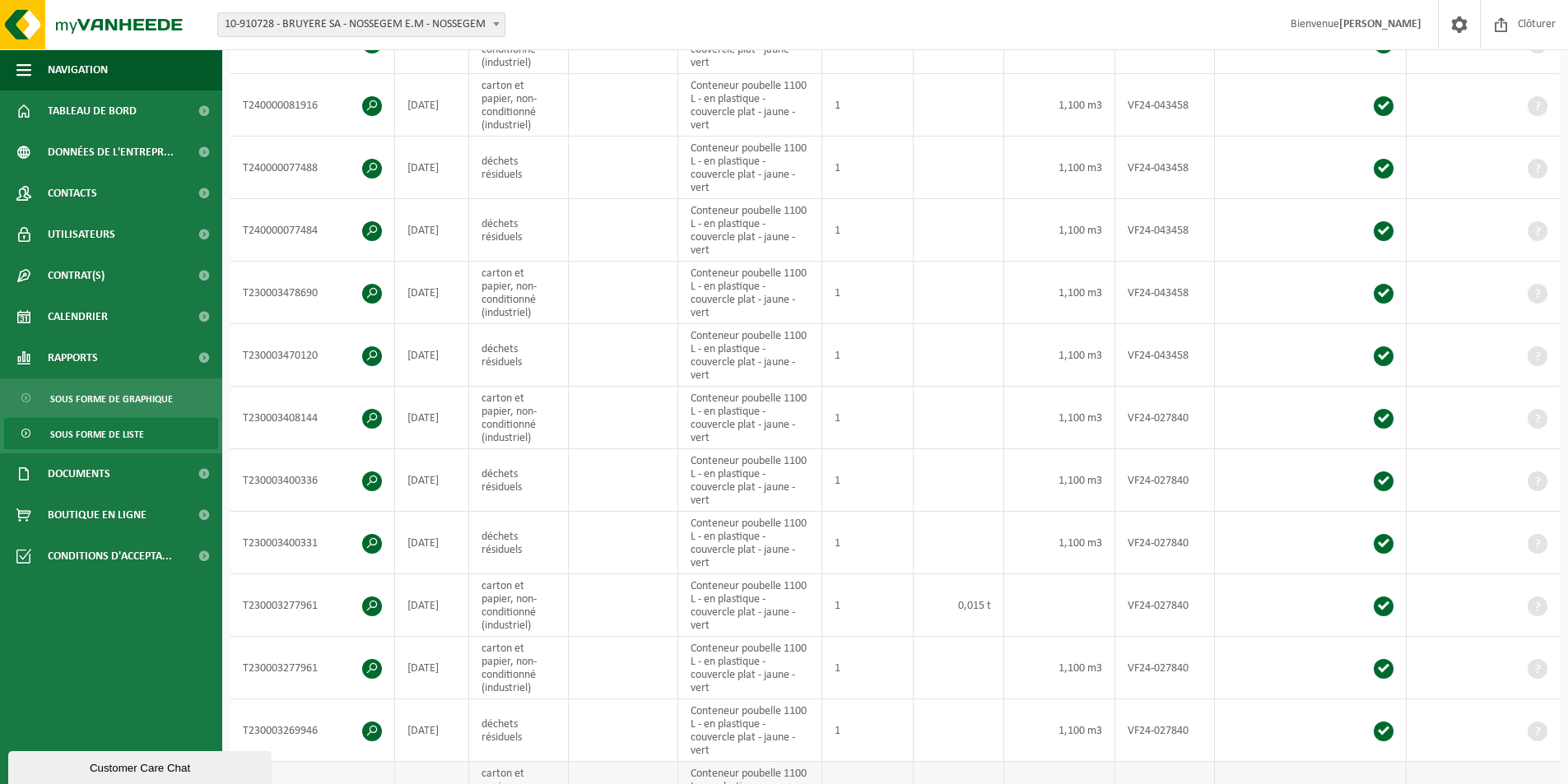
scroll to position [5417, 0]
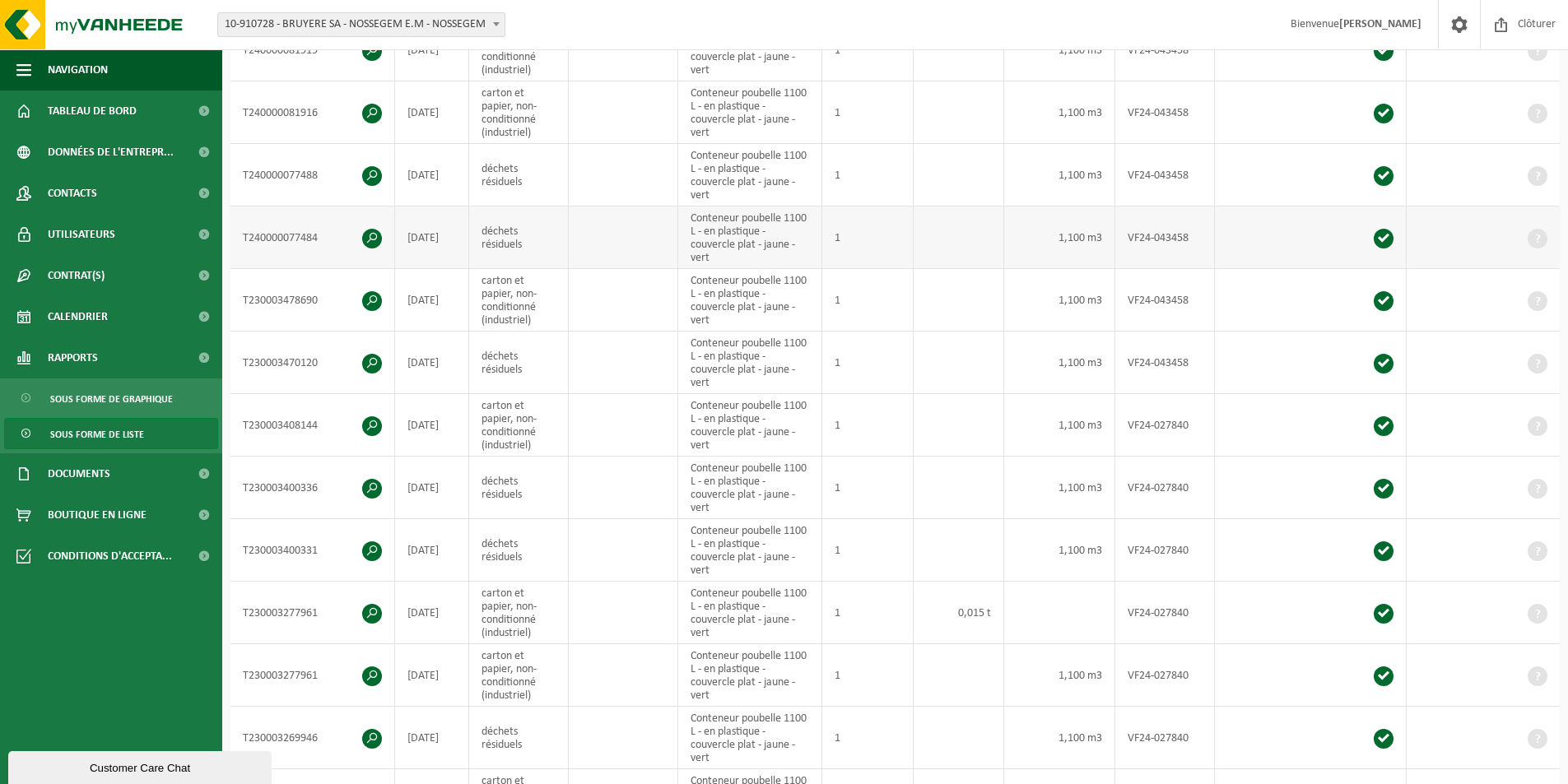
click at [1538, 237] on span at bounding box center [1537, 239] width 20 height 20
click at [96, 433] on span "Sous forme de liste" at bounding box center [97, 434] width 94 height 32
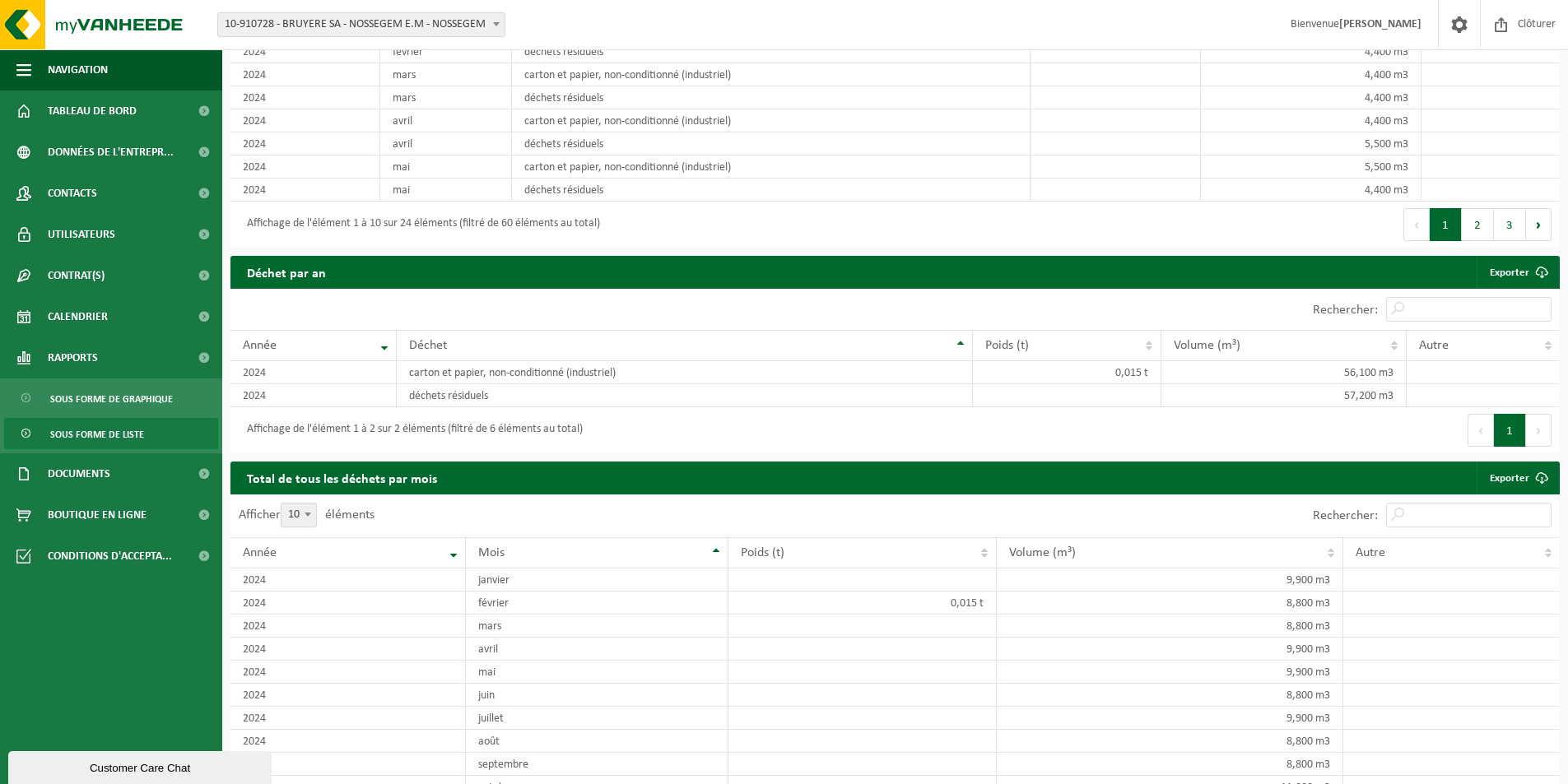
scroll to position [1517, 0]
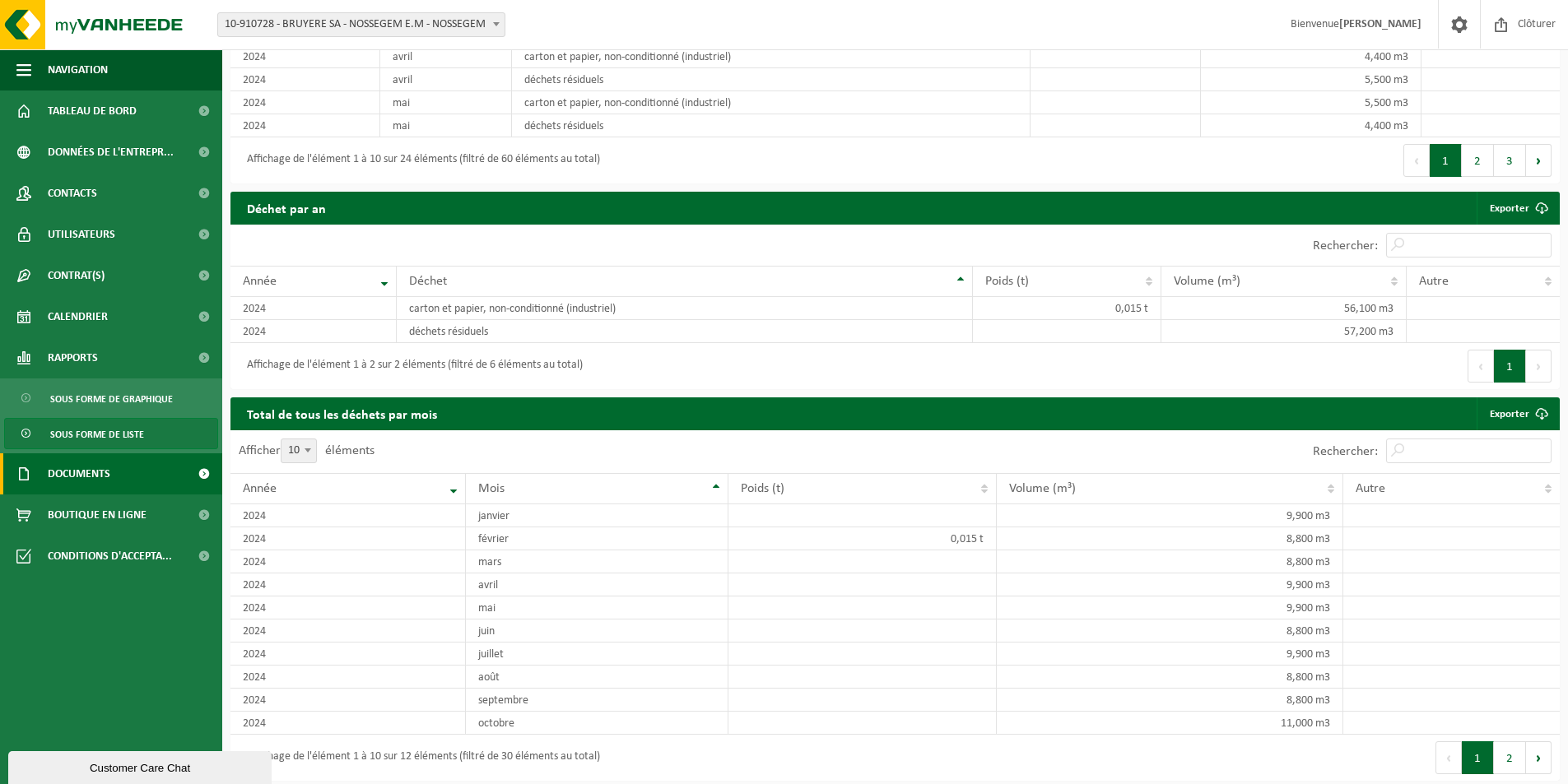
click at [91, 476] on span "Documents" at bounding box center [78, 474] width 62 height 41
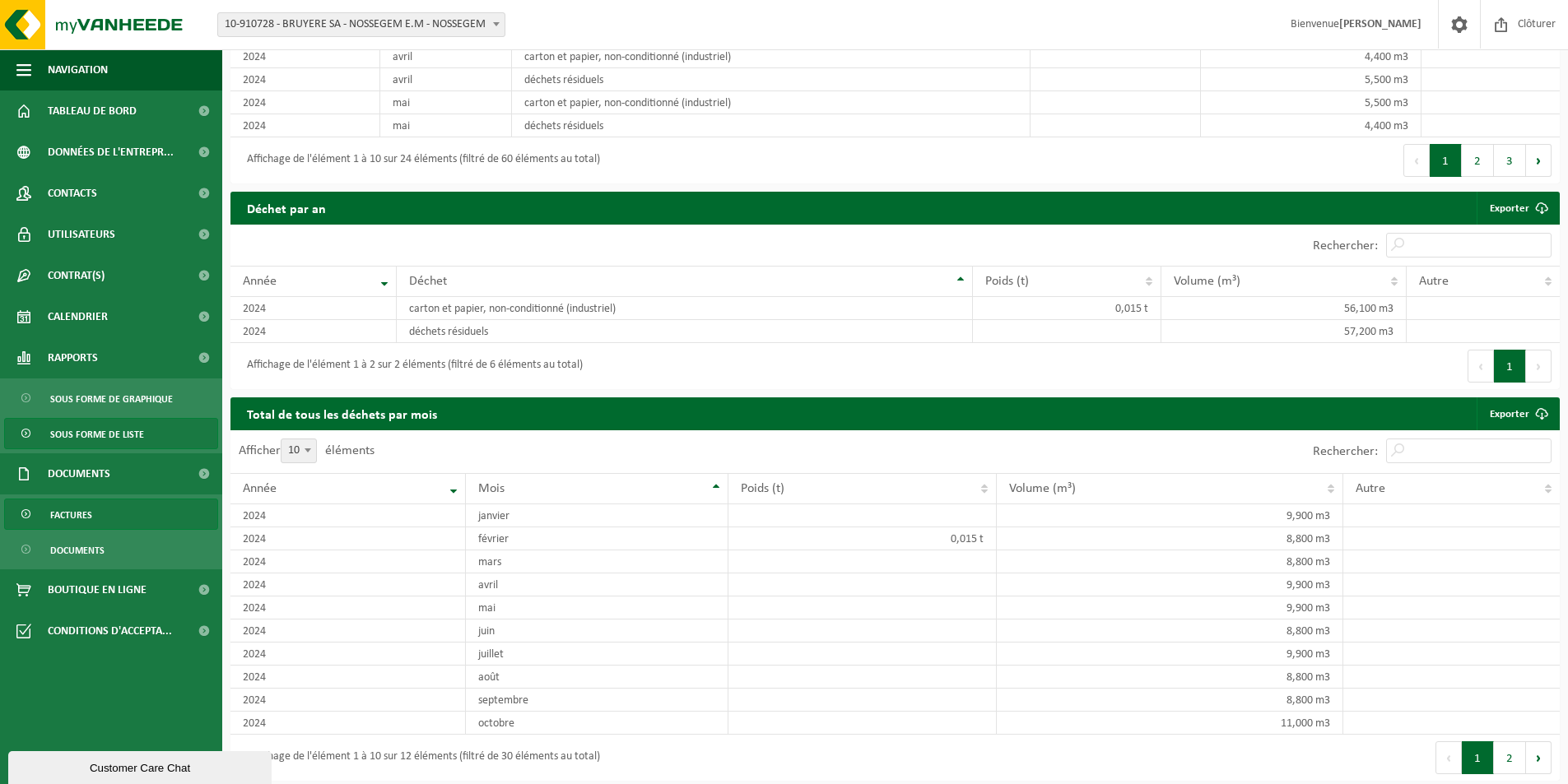
click at [87, 513] on span "Factures" at bounding box center [71, 515] width 42 height 32
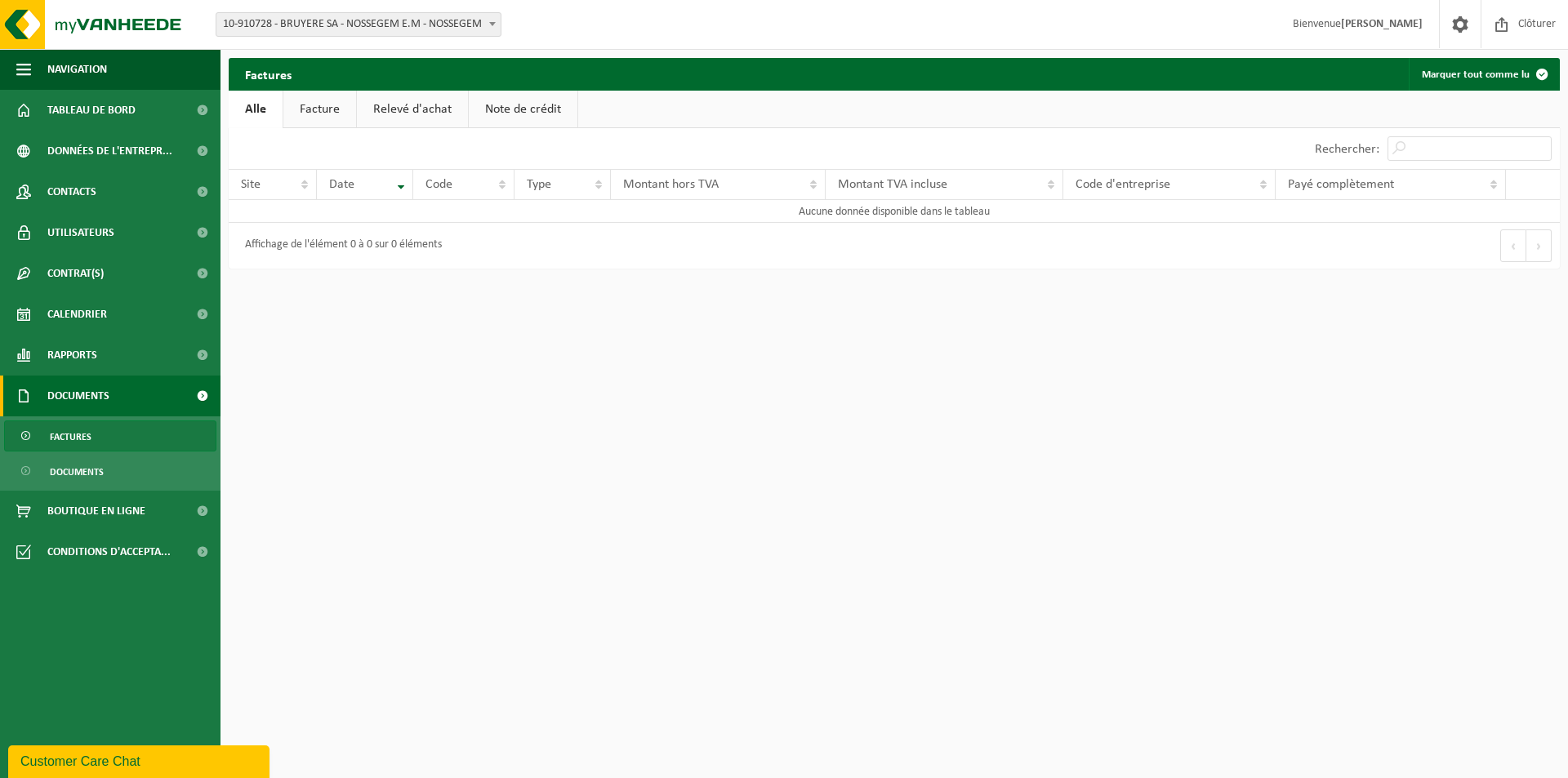
click at [321, 102] on link "Facture" at bounding box center [319, 109] width 72 height 38
click at [425, 105] on link "Relevé d'achat" at bounding box center [413, 109] width 111 height 38
click at [460, 21] on span "10-910728 - BRUYERE SA - NOSSEGEM E.M - NOSSEGEM" at bounding box center [358, 25] width 284 height 23
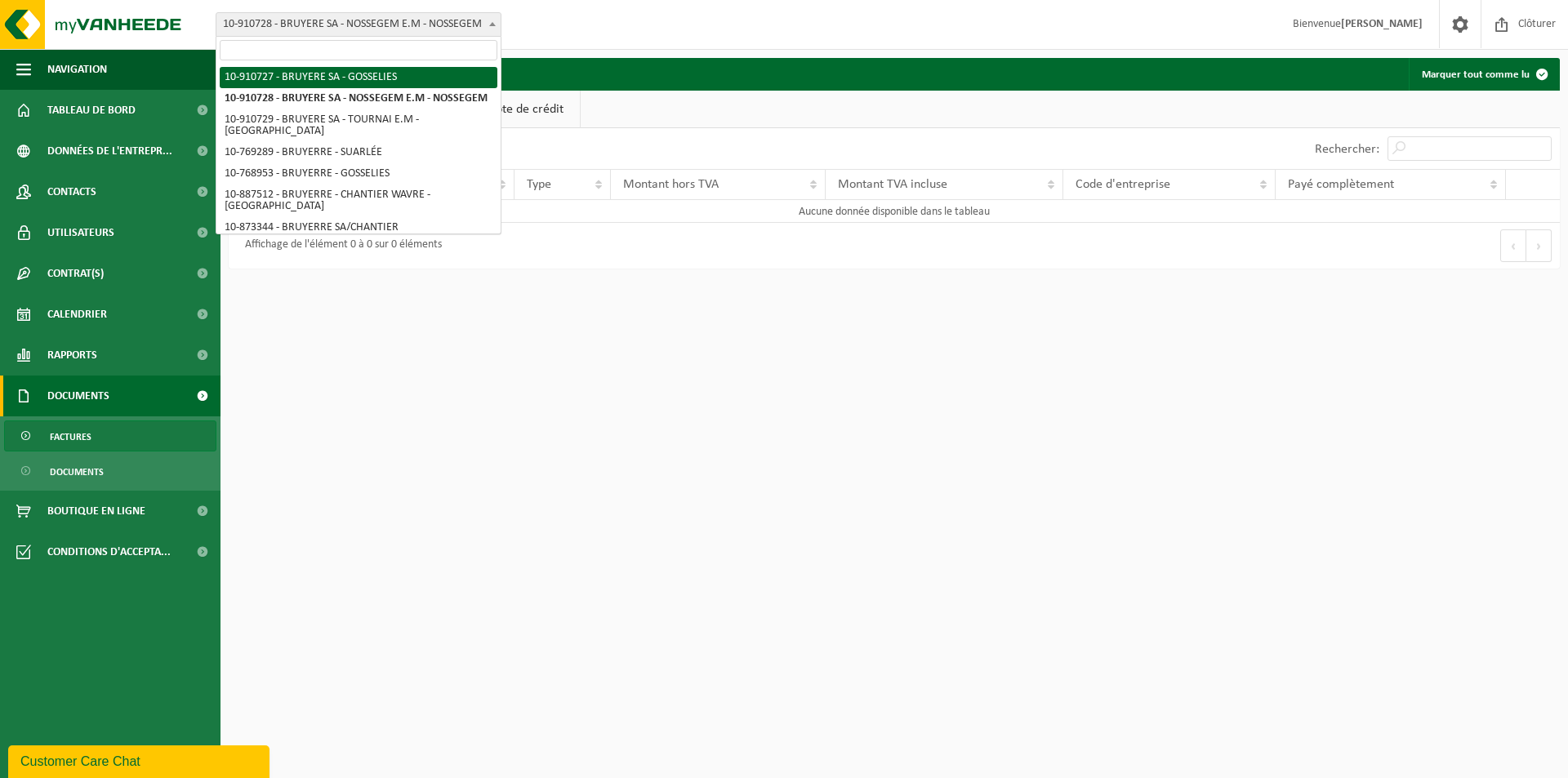
select select "124724"
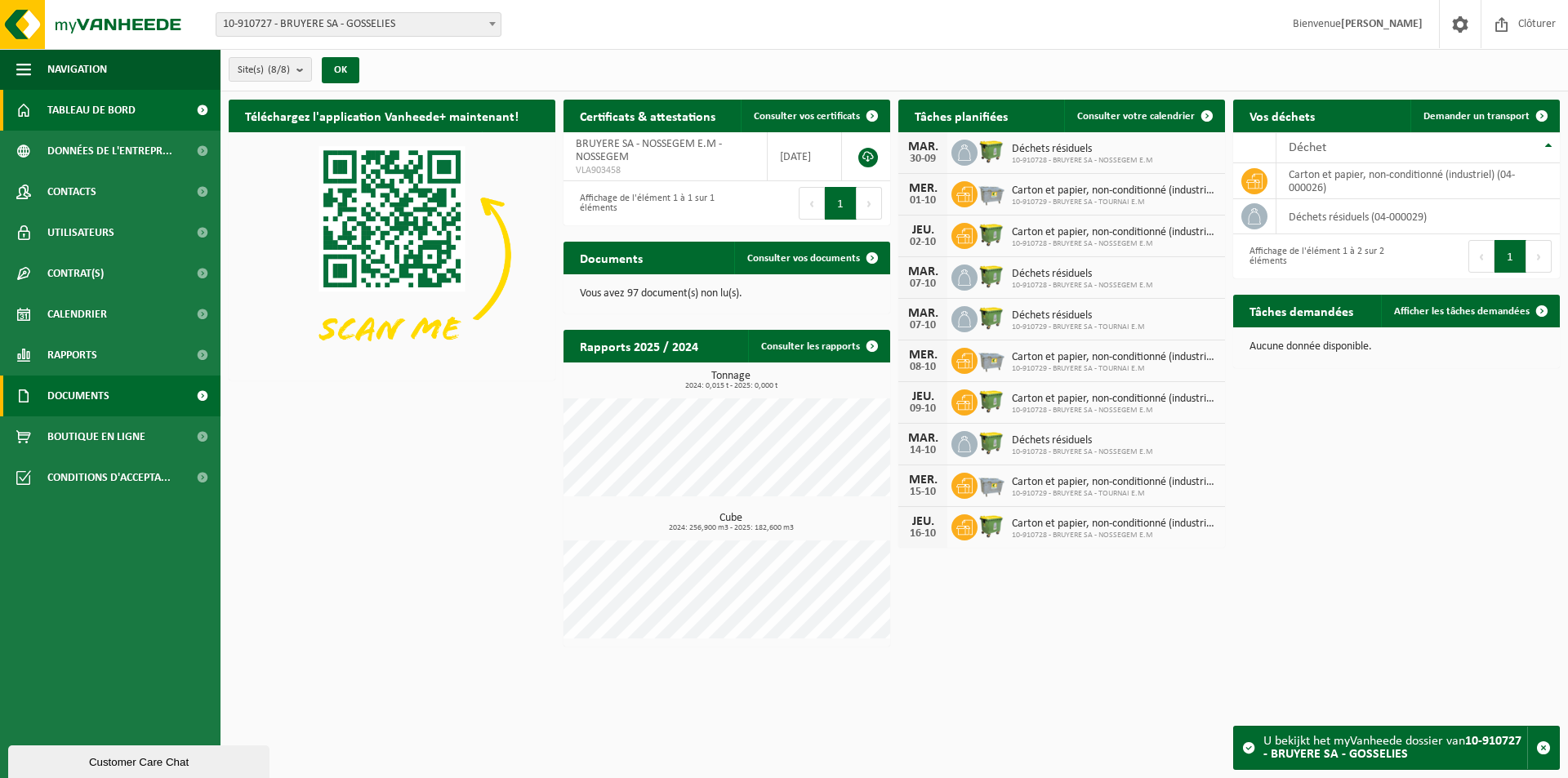
click at [77, 393] on span "Documents" at bounding box center [78, 396] width 62 height 41
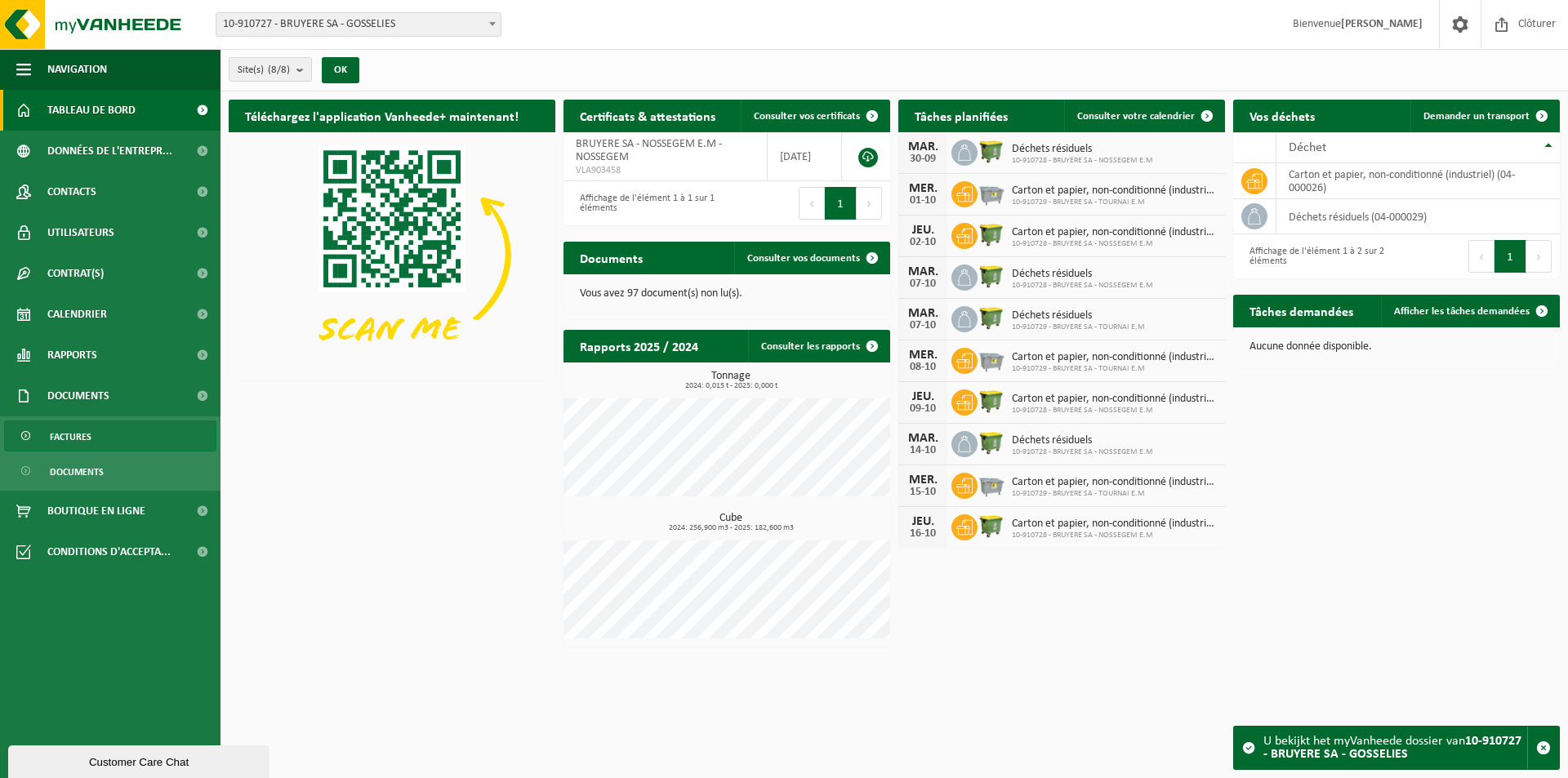
click at [72, 435] on span "Factures" at bounding box center [71, 436] width 42 height 31
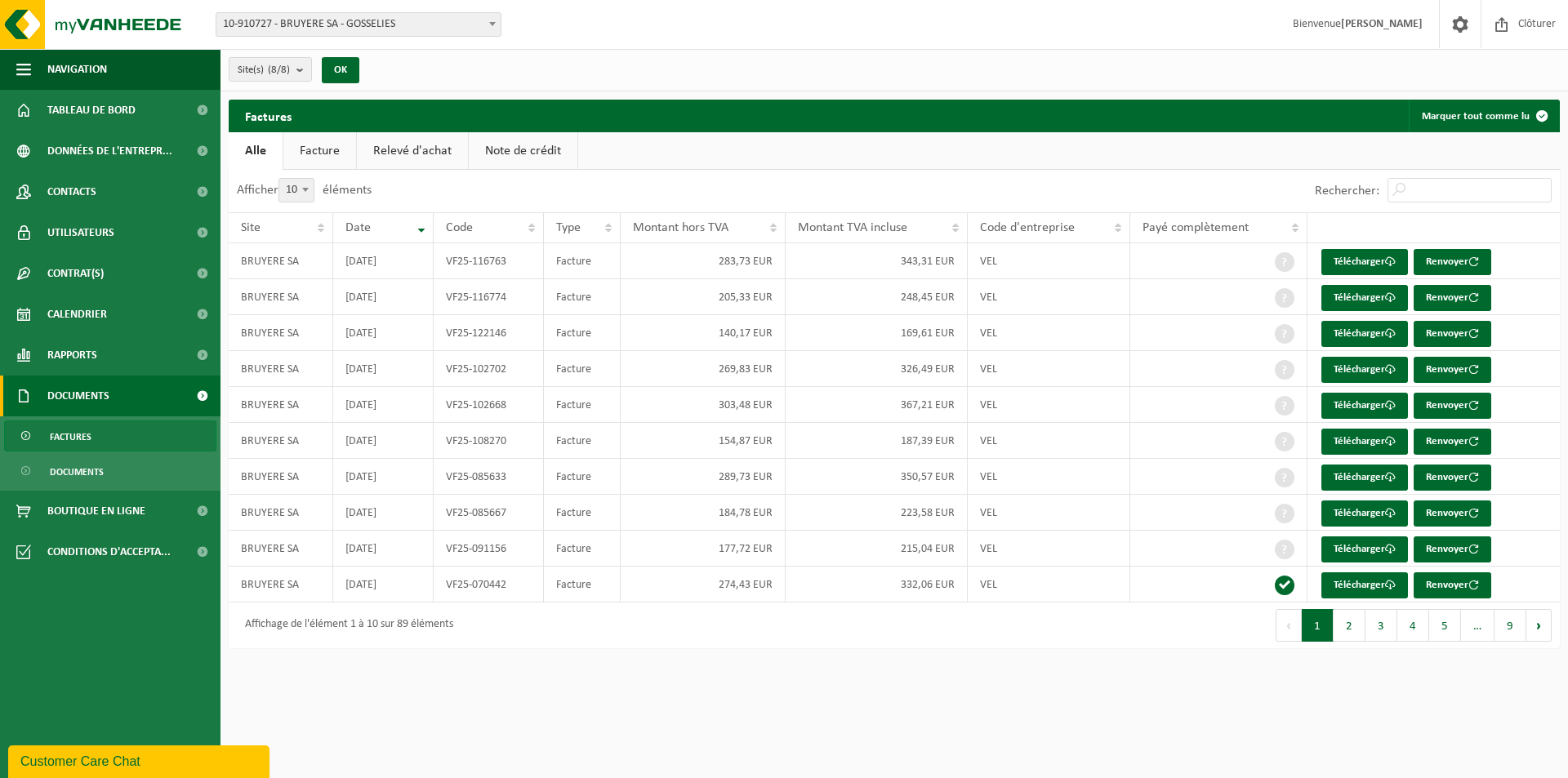
click at [299, 185] on span at bounding box center [305, 190] width 16 height 21
click at [299, 179] on select "10 25 50 100" at bounding box center [307, 178] width 49 height 1
select select "100"
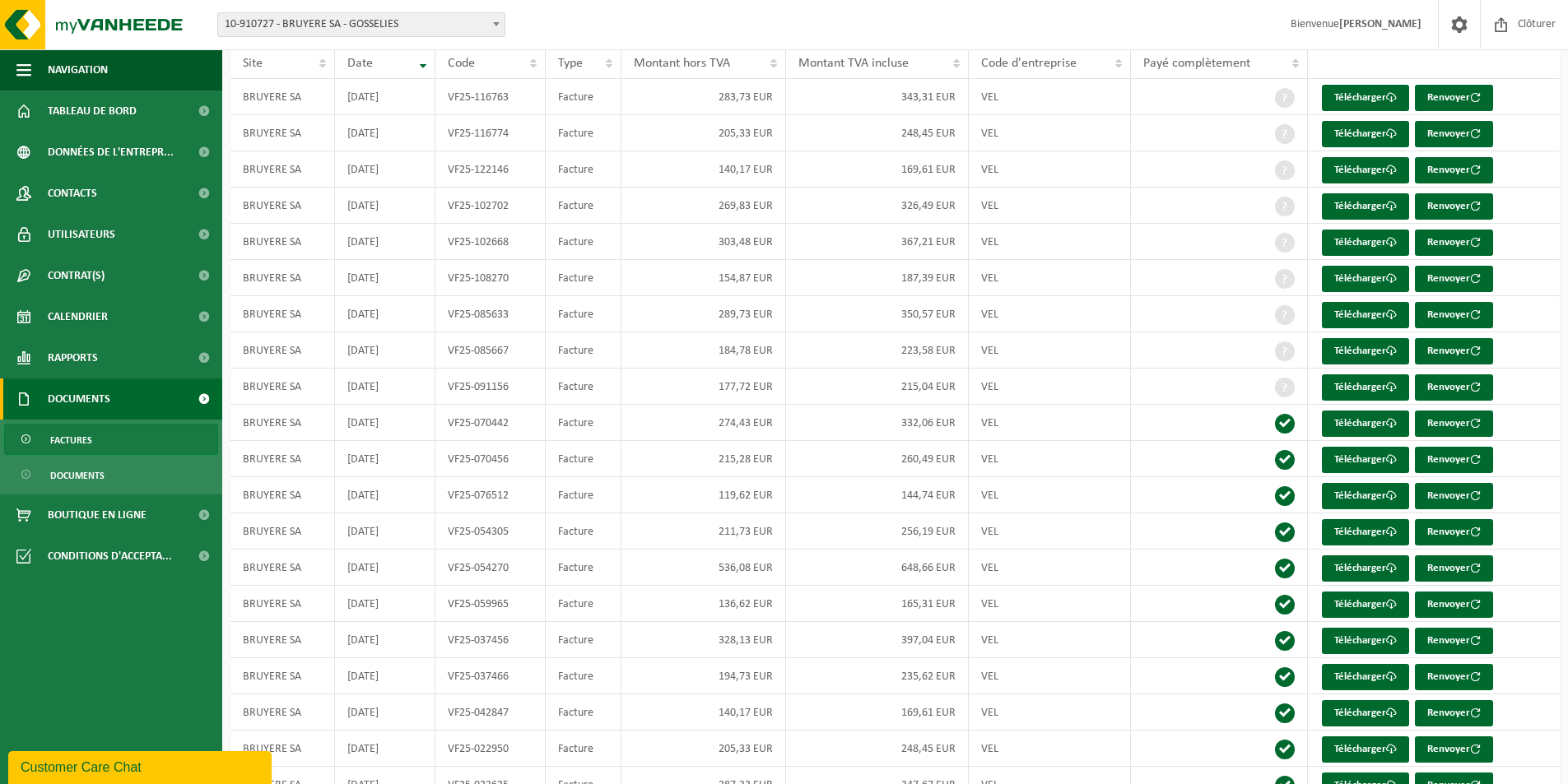
scroll to position [165, 0]
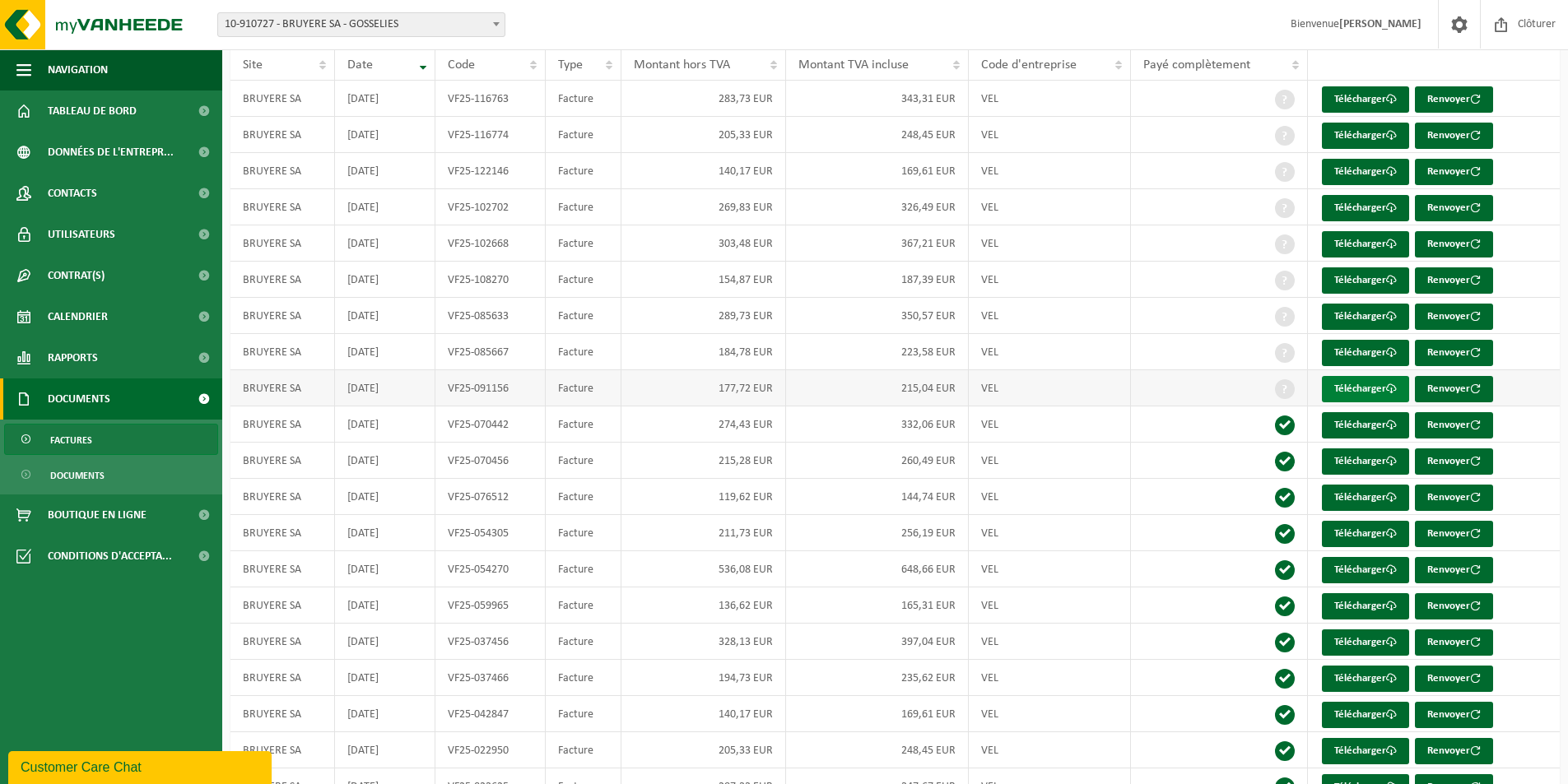
click at [1353, 384] on link "Télécharger" at bounding box center [1365, 388] width 87 height 26
click at [1344, 344] on link "Télécharger" at bounding box center [1365, 352] width 87 height 26
click at [1353, 312] on link "Télécharger" at bounding box center [1365, 316] width 87 height 26
click at [1357, 276] on link "Télécharger" at bounding box center [1365, 280] width 87 height 26
click at [1361, 242] on link "Télécharger" at bounding box center [1365, 244] width 87 height 26
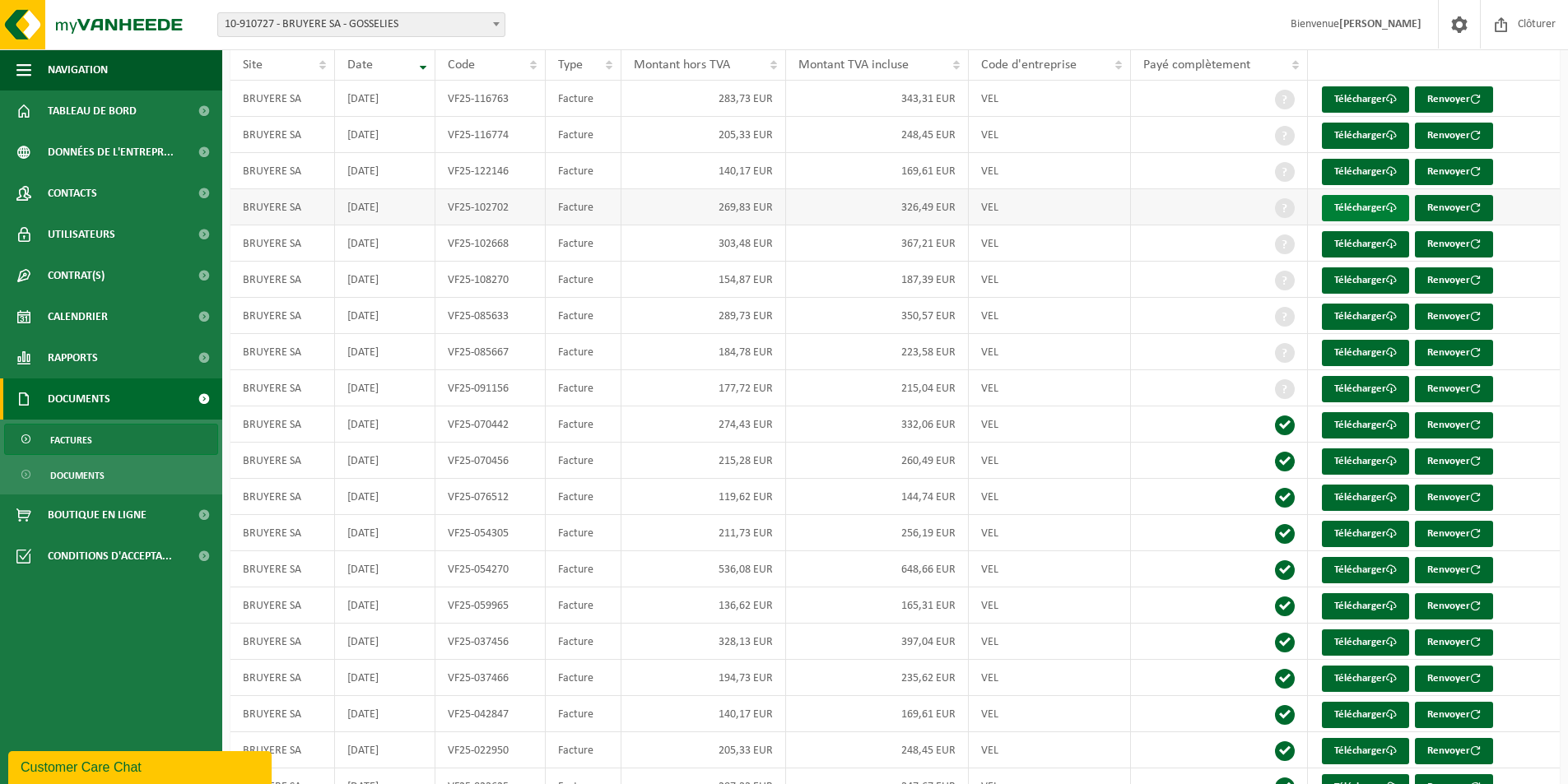
click at [1359, 210] on link "Télécharger" at bounding box center [1365, 207] width 87 height 26
click at [1544, 150] on td "Télécharger Renvoyer" at bounding box center [1433, 135] width 251 height 36
click at [1358, 168] on link "Télécharger" at bounding box center [1365, 171] width 87 height 26
click at [1377, 135] on link "Télécharger" at bounding box center [1365, 135] width 87 height 26
click at [1349, 100] on link "Télécharger" at bounding box center [1365, 99] width 87 height 26
